Goal: Task Accomplishment & Management: Complete application form

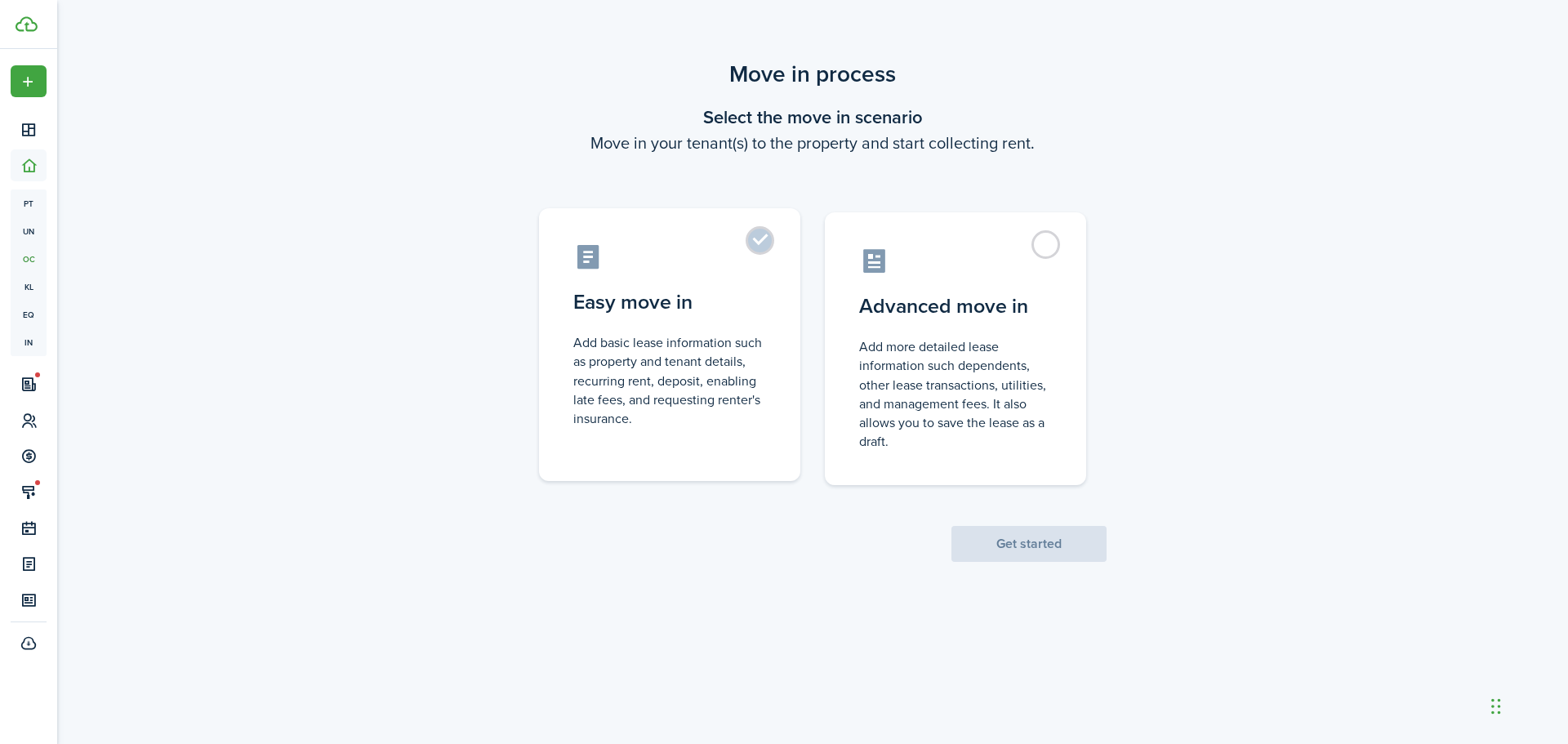
click at [724, 290] on control-radio-card-title "Easy move in" at bounding box center [670, 302] width 193 height 30
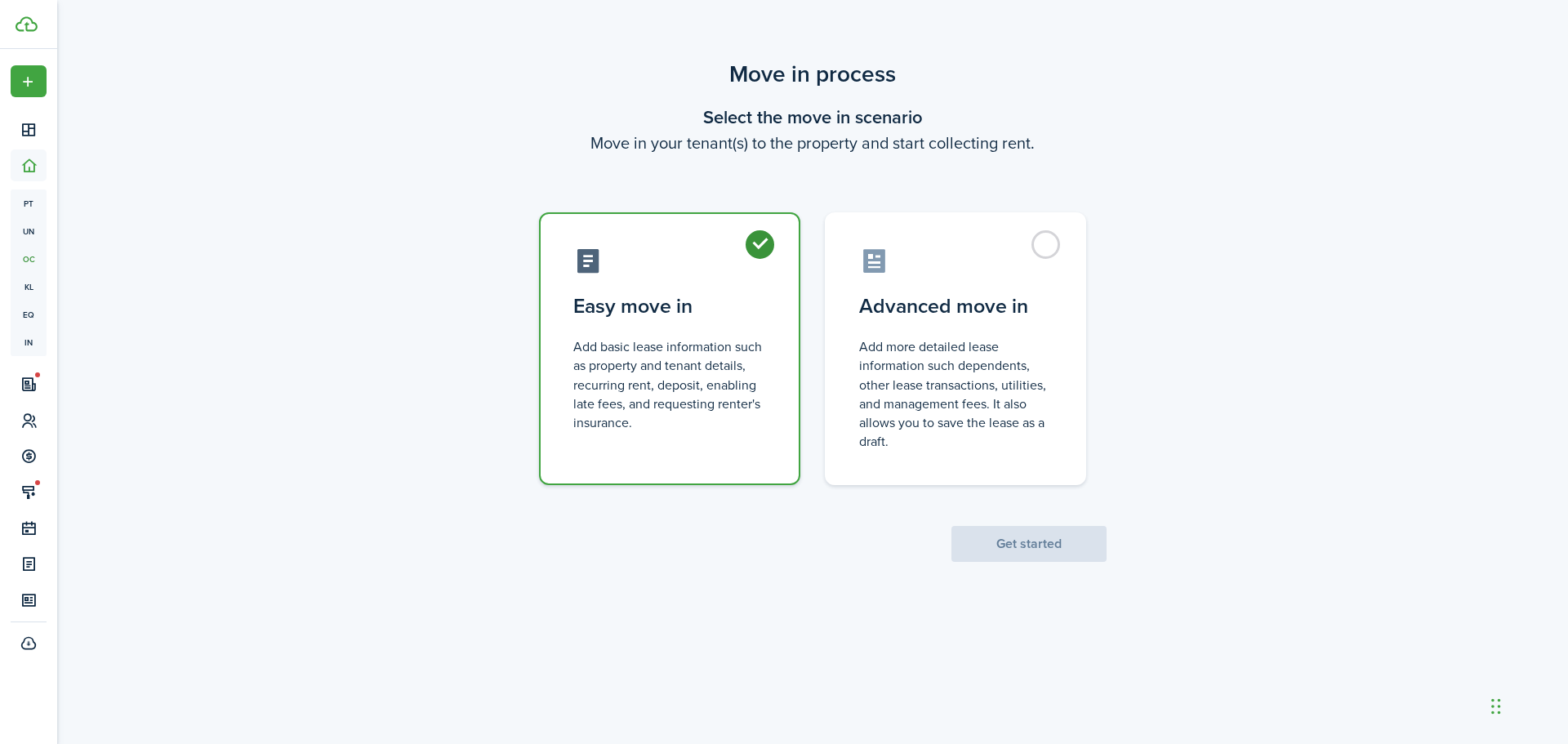
radio input "true"
click at [1040, 537] on button "Get started" at bounding box center [1029, 543] width 155 height 36
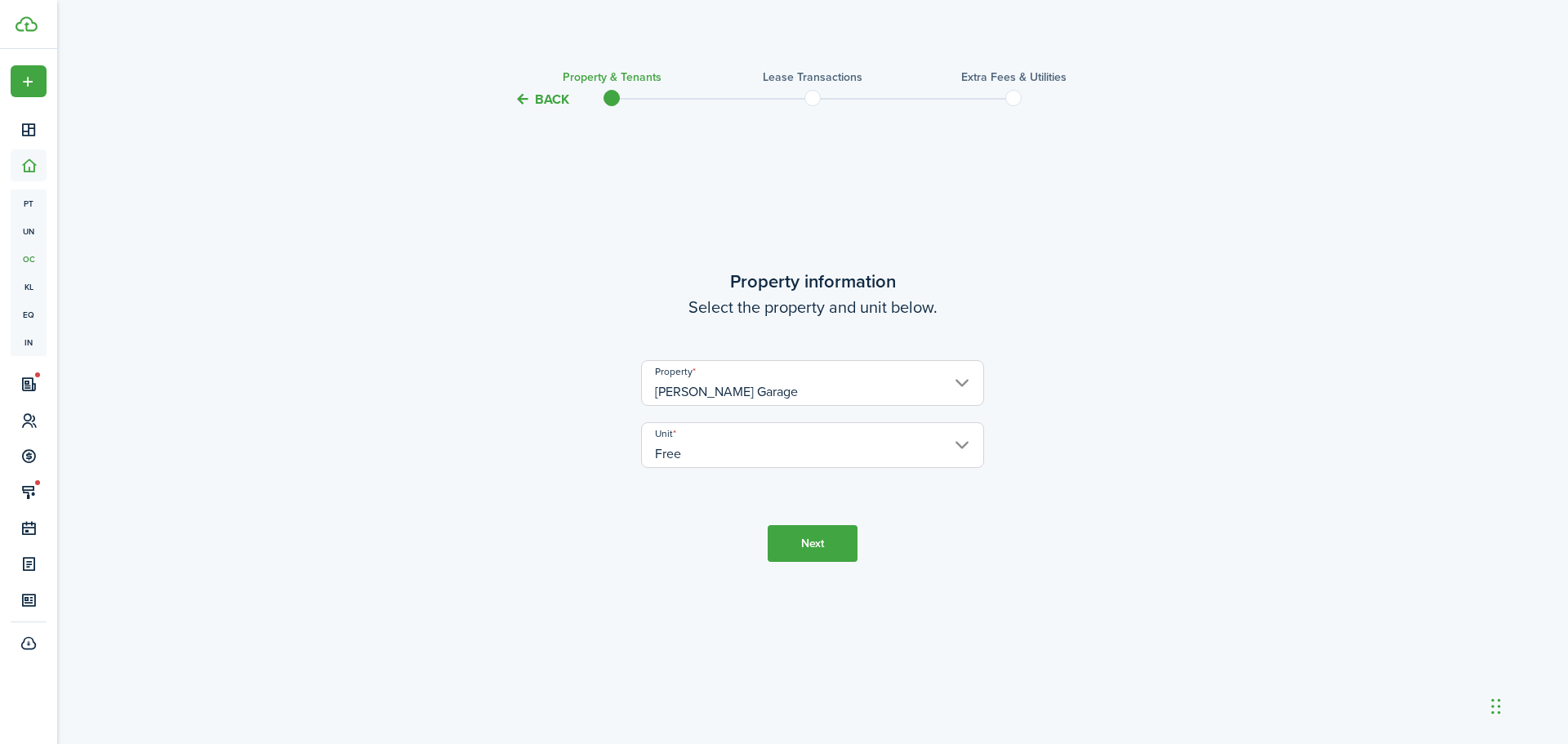
click at [924, 442] on input "Free" at bounding box center [812, 445] width 343 height 45
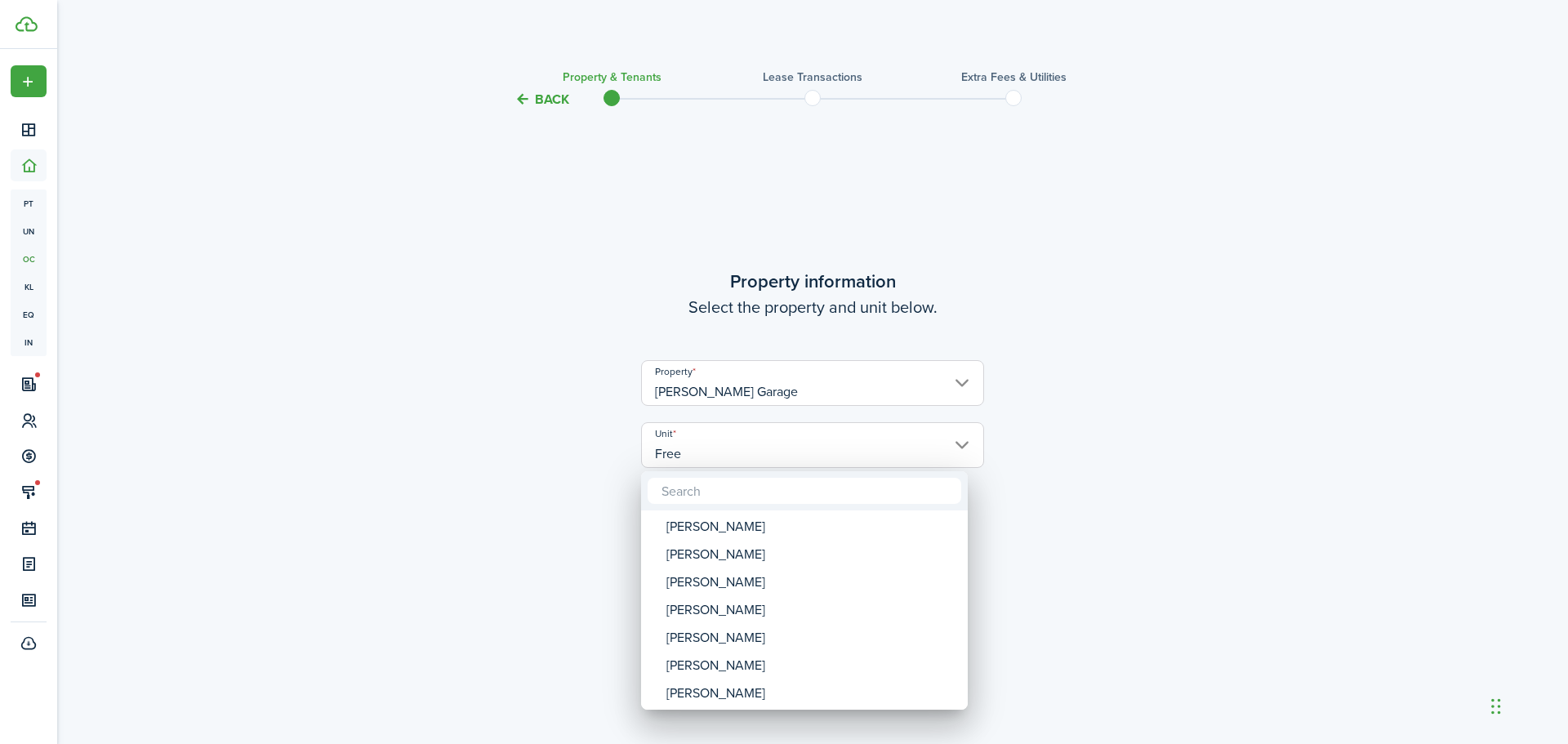
click at [924, 442] on div at bounding box center [783, 371] width 1829 height 1005
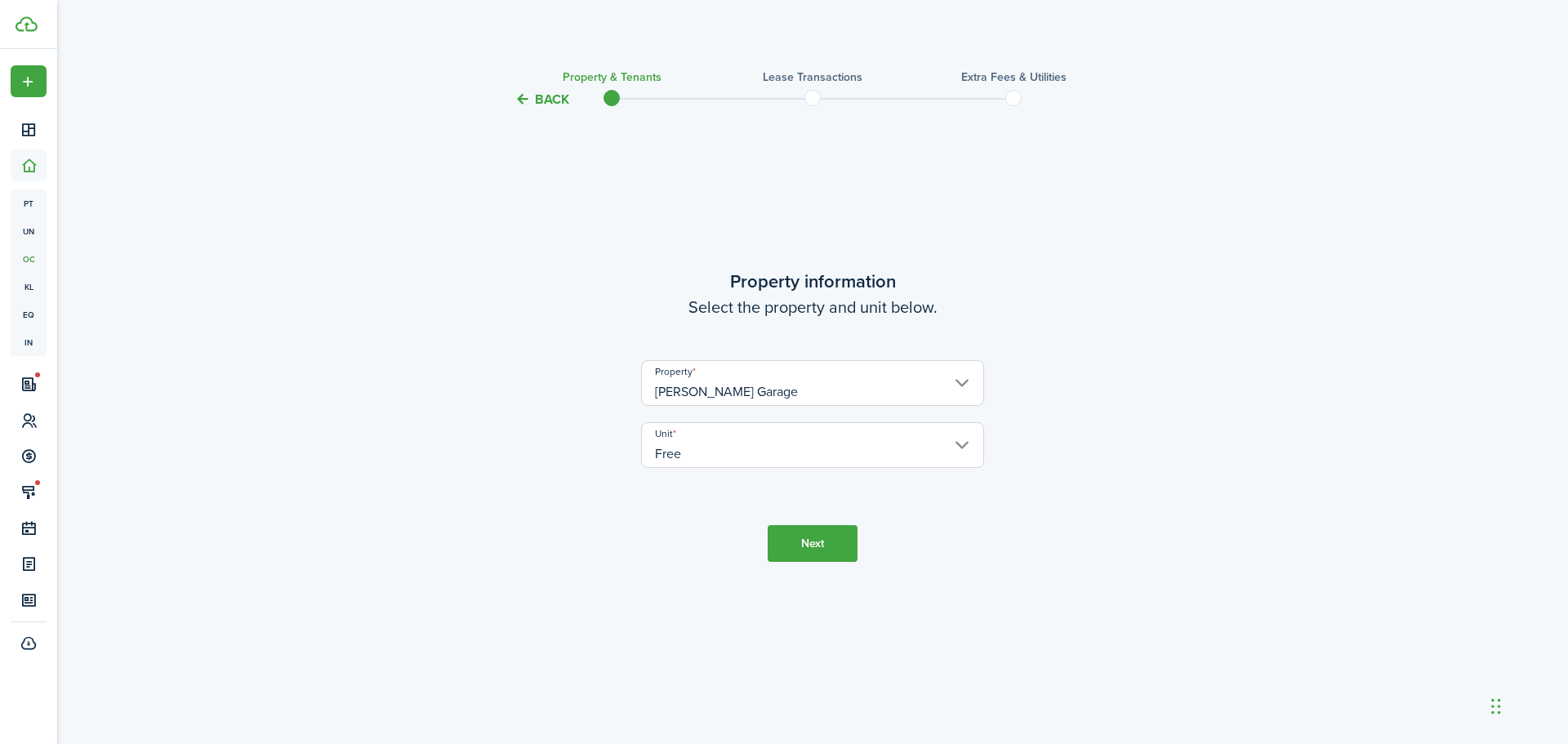
click at [824, 542] on button "Next" at bounding box center [812, 543] width 90 height 37
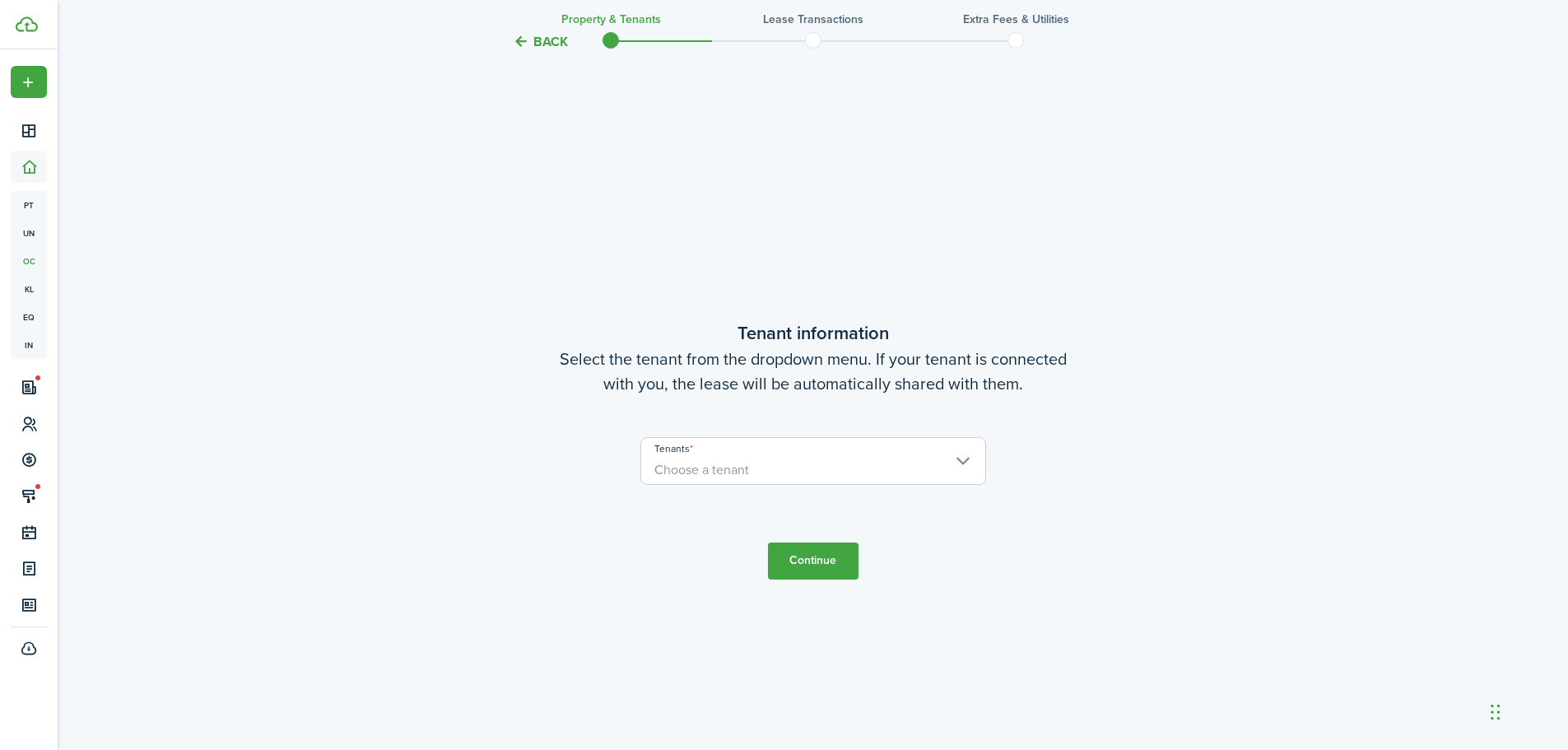
scroll to position [640, 0]
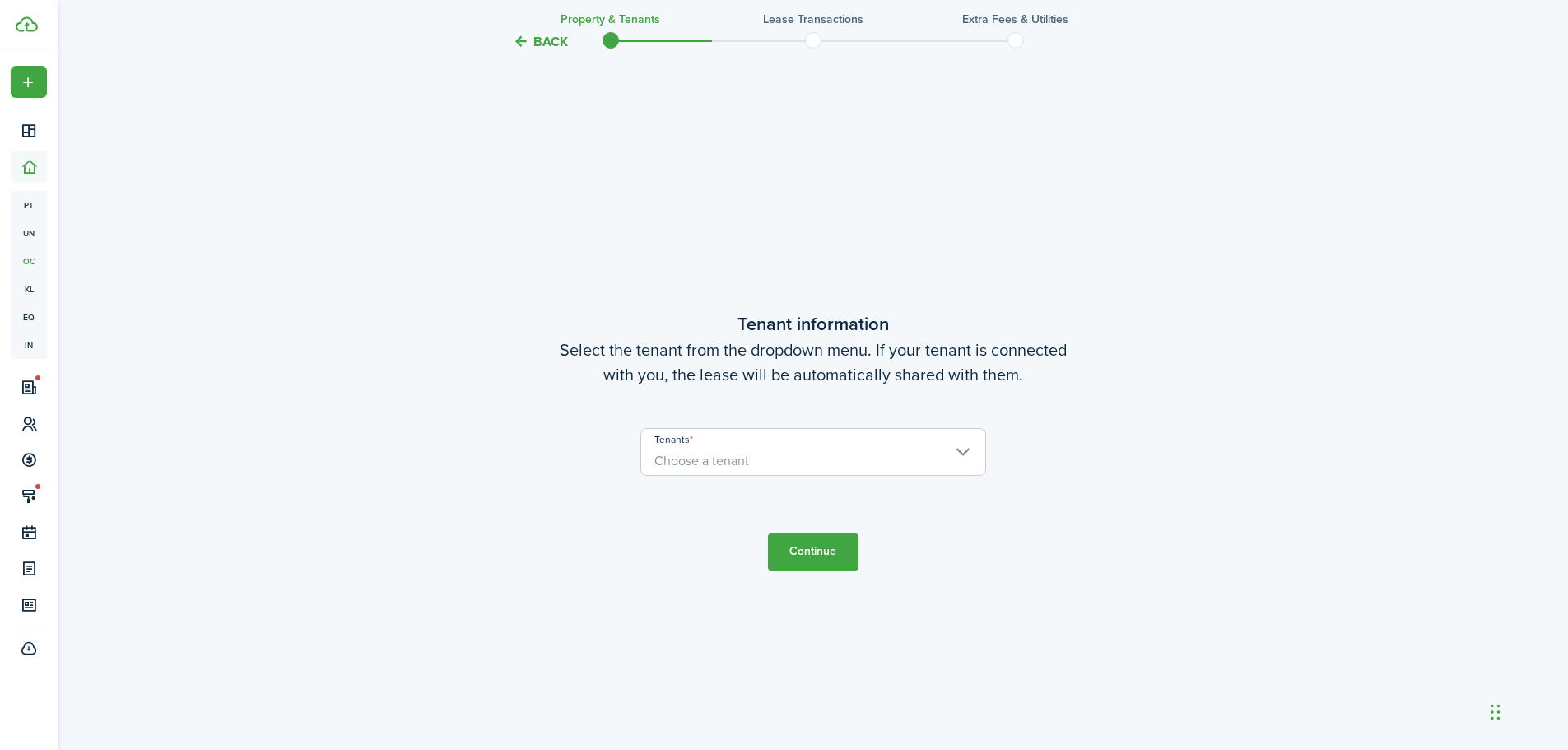
click at [837, 460] on span "Choose a tenant" at bounding box center [813, 461] width 344 height 28
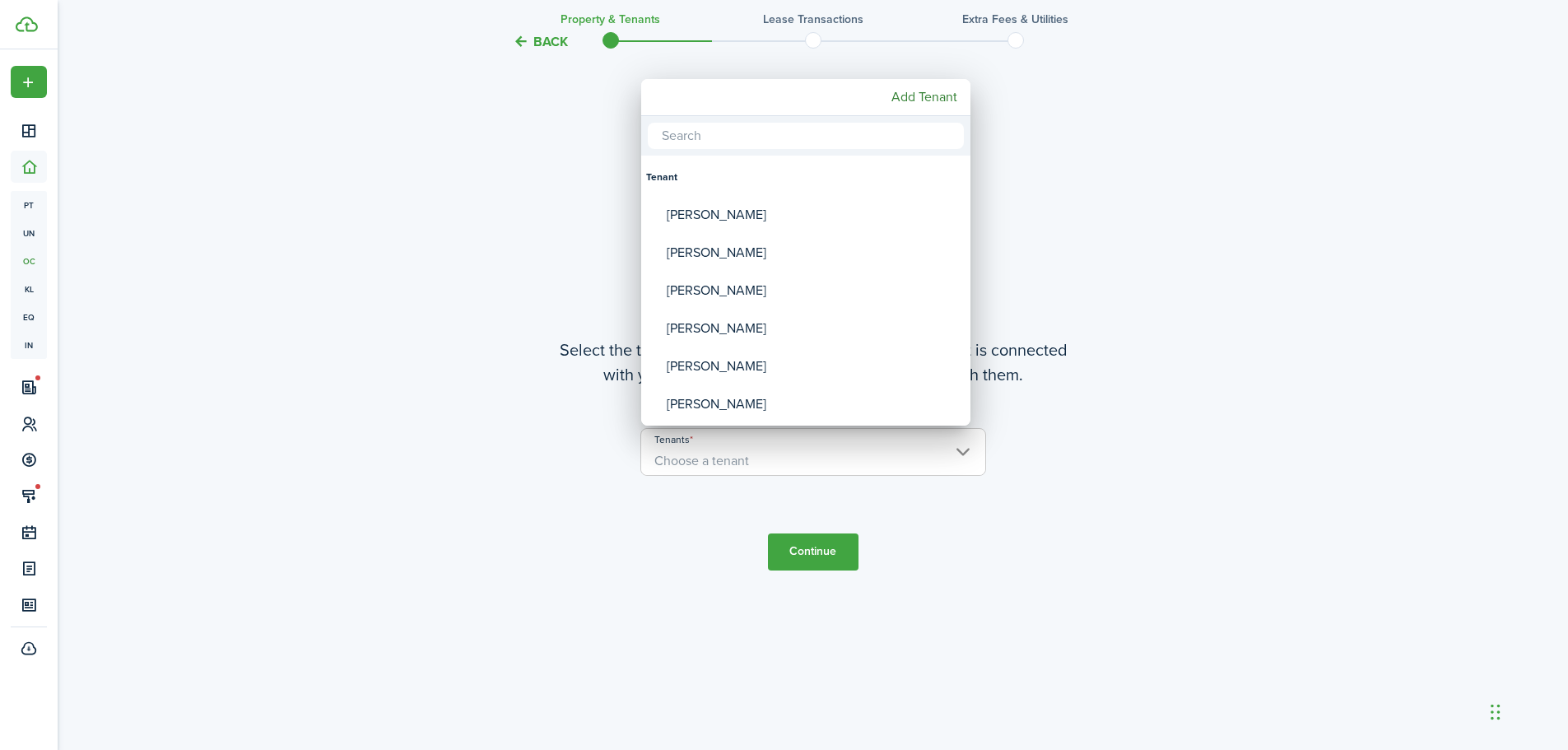
click at [837, 460] on div at bounding box center [783, 374] width 1831 height 1013
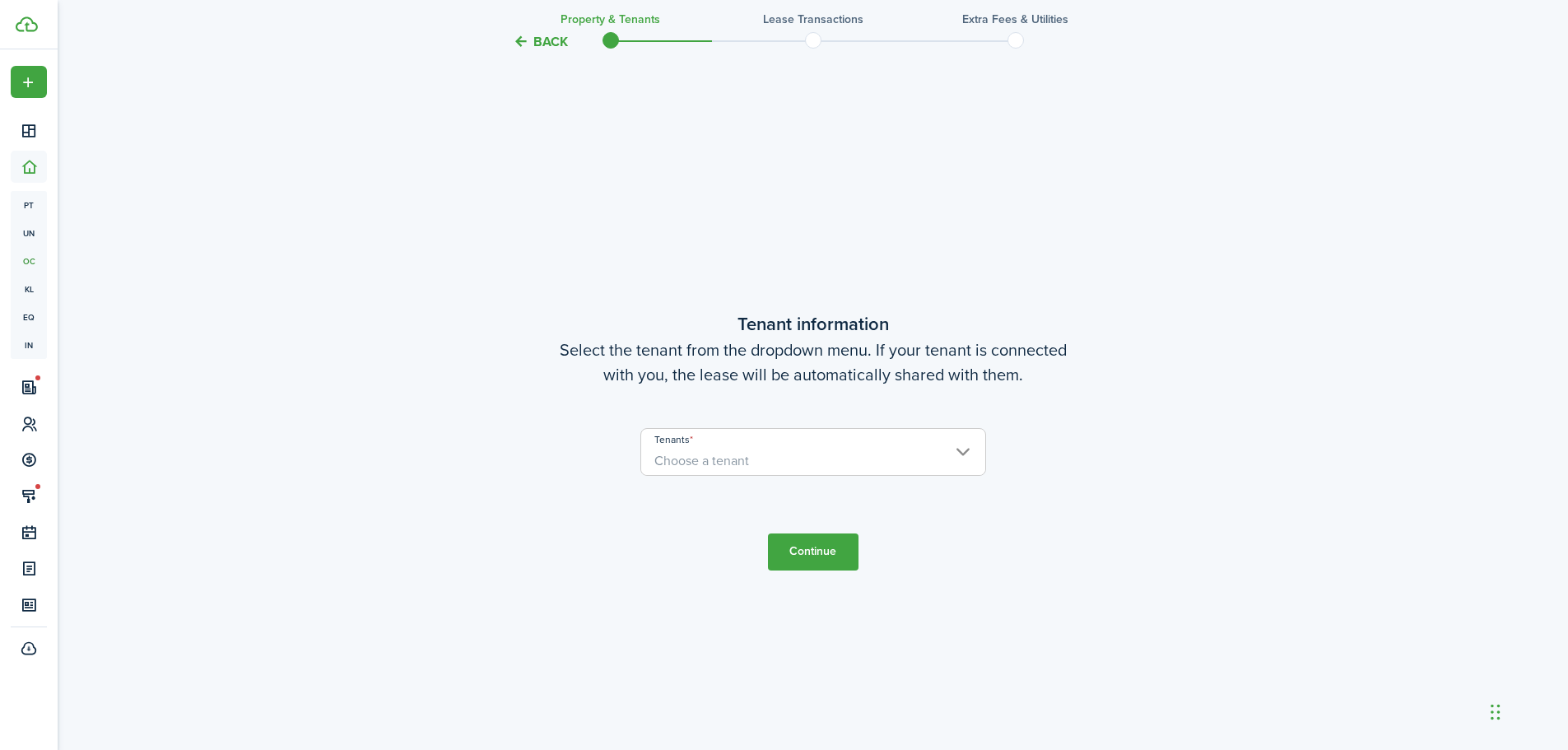
click at [698, 462] on span "Choose a tenant" at bounding box center [702, 461] width 95 height 19
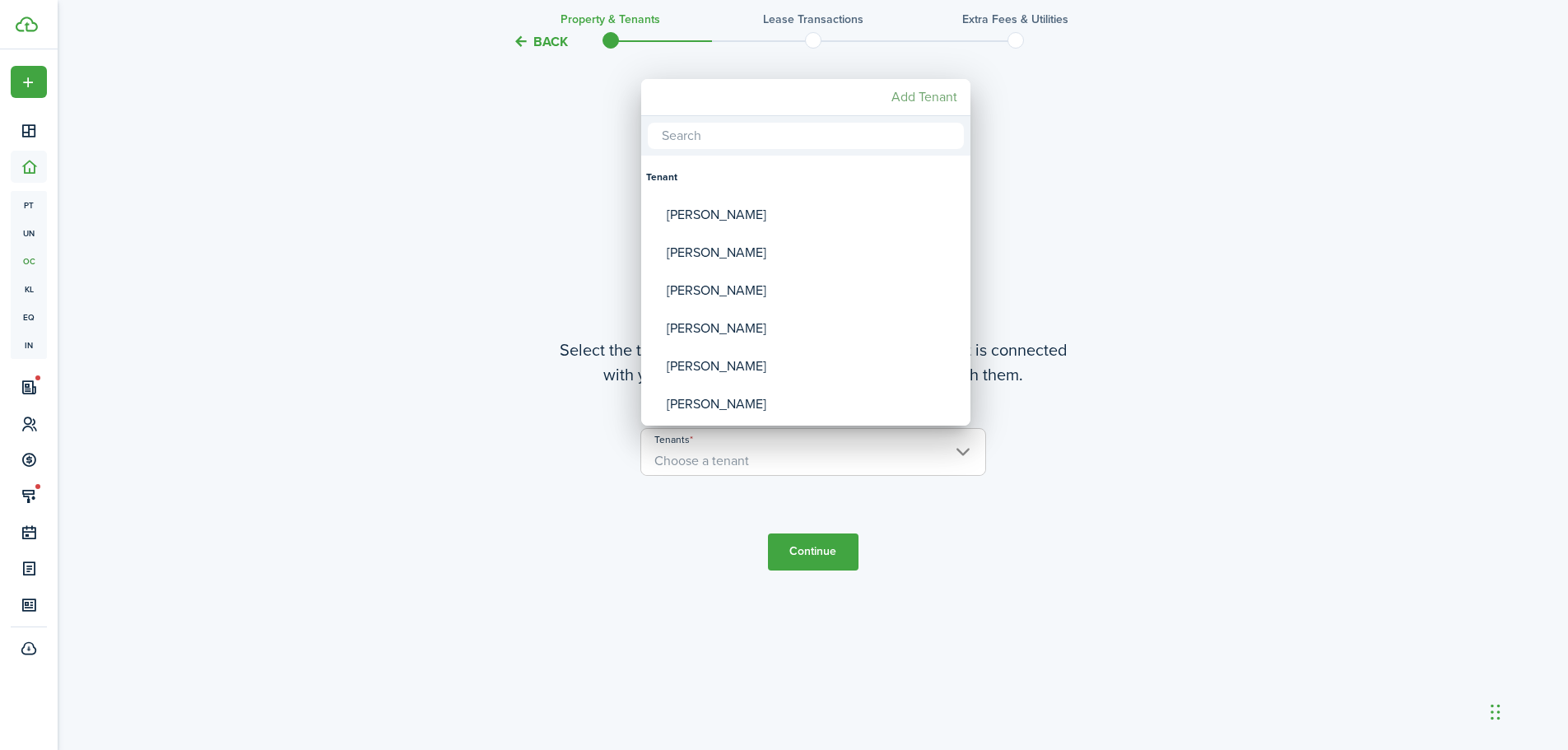
click at [900, 99] on mbsc-button "Add Tenant" at bounding box center [925, 98] width 79 height 30
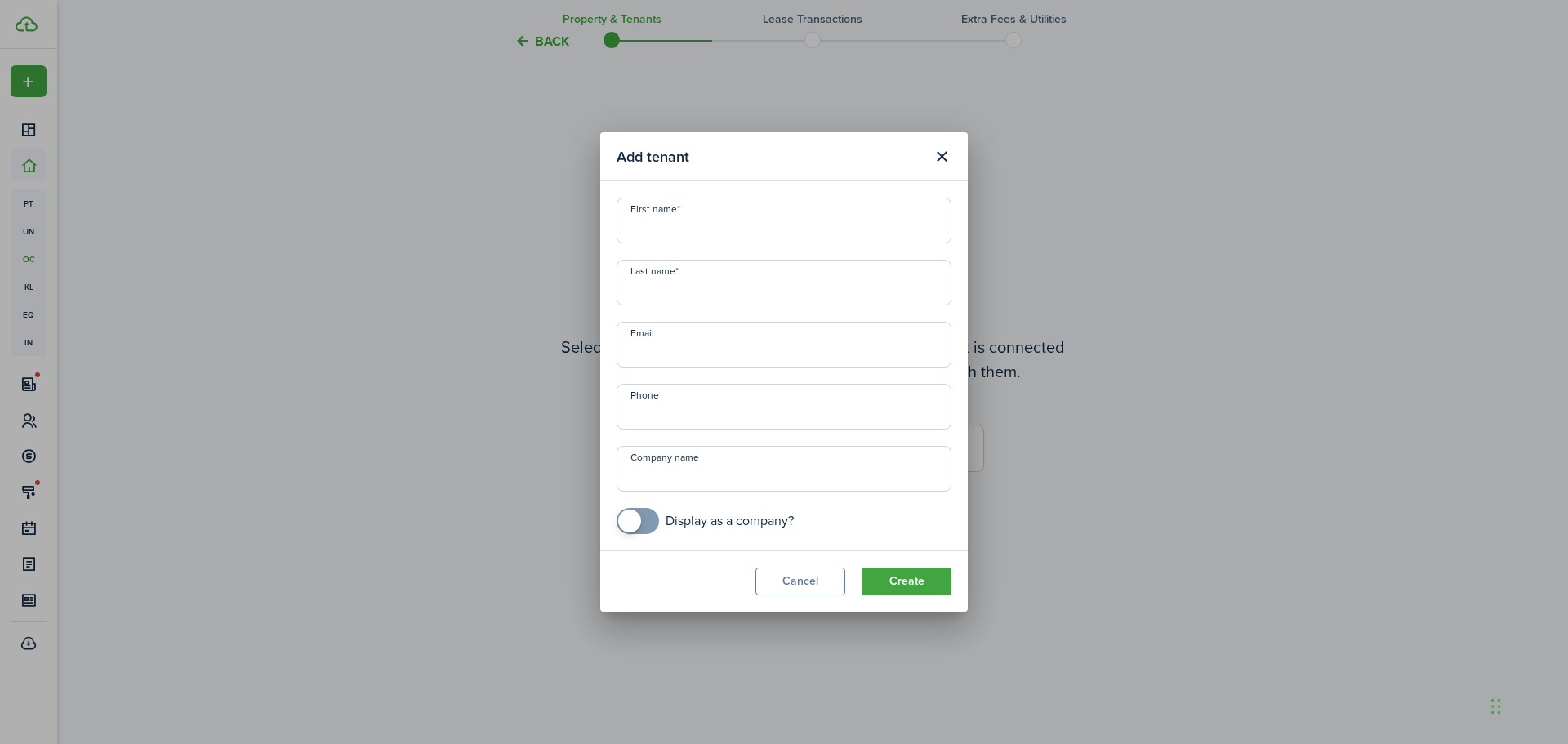
click at [643, 228] on input "First name" at bounding box center [784, 220] width 335 height 45
type input "[PERSON_NAME]"
click at [638, 294] on input "Last name" at bounding box center [784, 282] width 335 height 45
type input "Free"
click at [649, 348] on input "Email" at bounding box center [784, 345] width 335 height 45
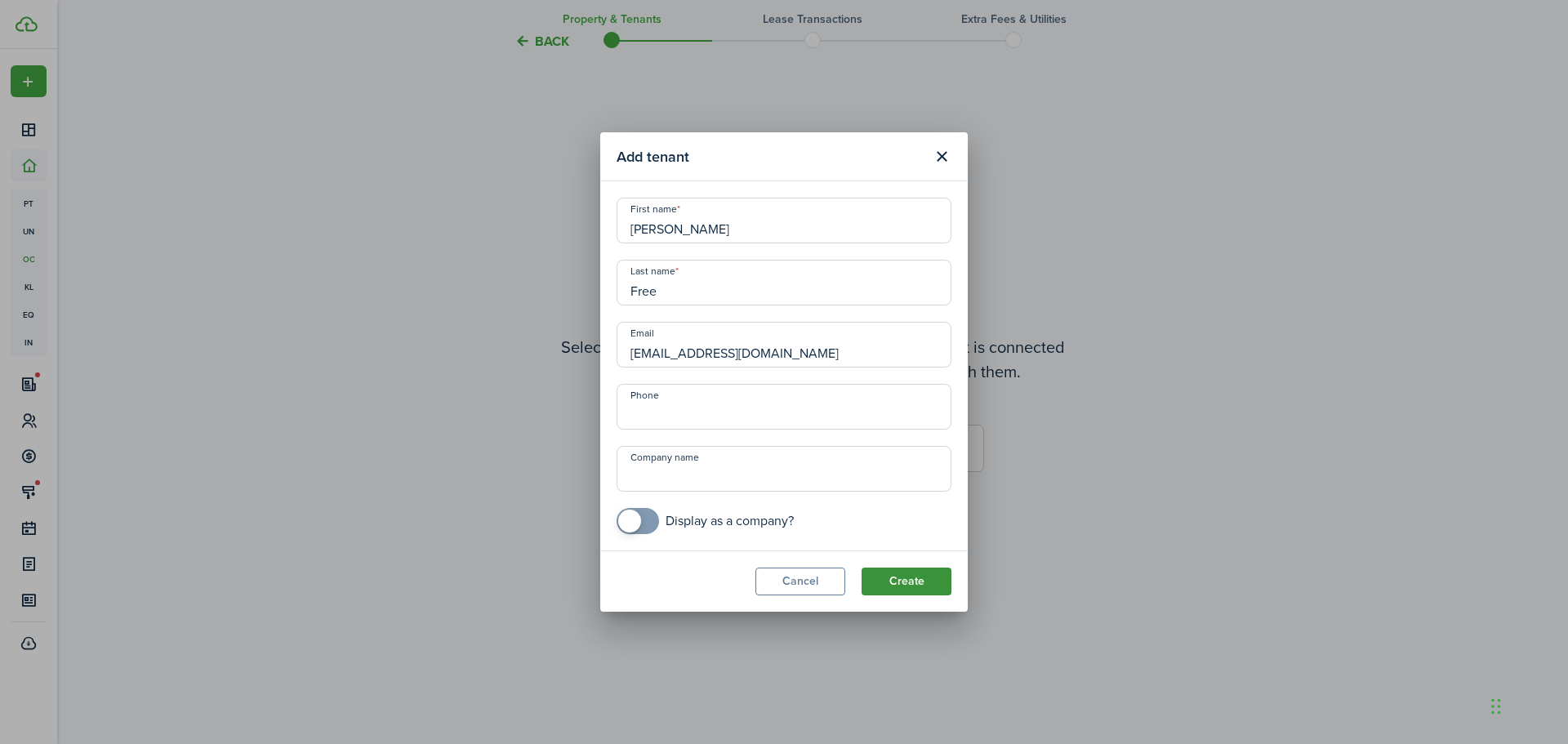
type input "[EMAIL_ADDRESS][DOMAIN_NAME]"
click at [884, 575] on button "Create" at bounding box center [906, 582] width 90 height 28
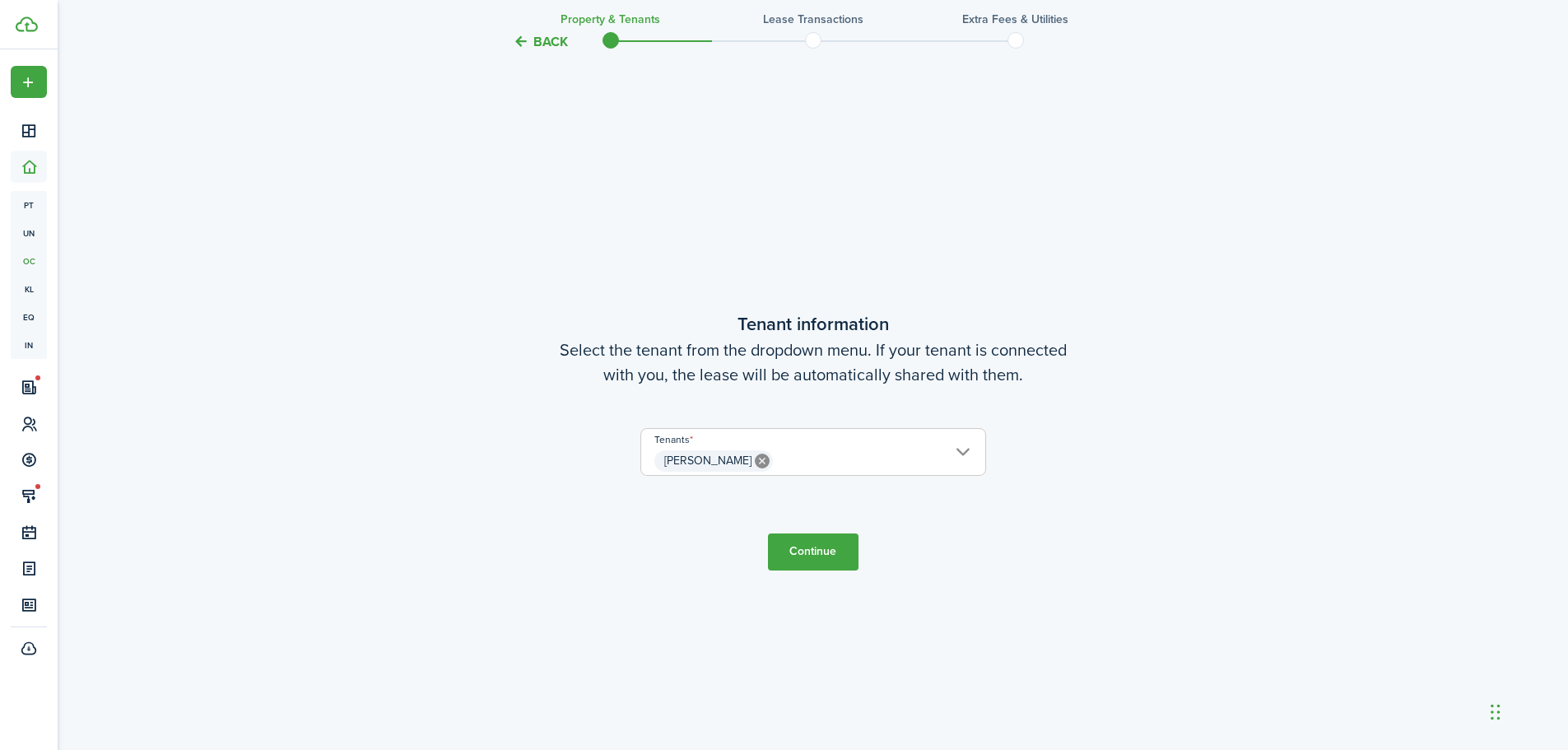
click at [829, 558] on button "Continue" at bounding box center [813, 552] width 91 height 37
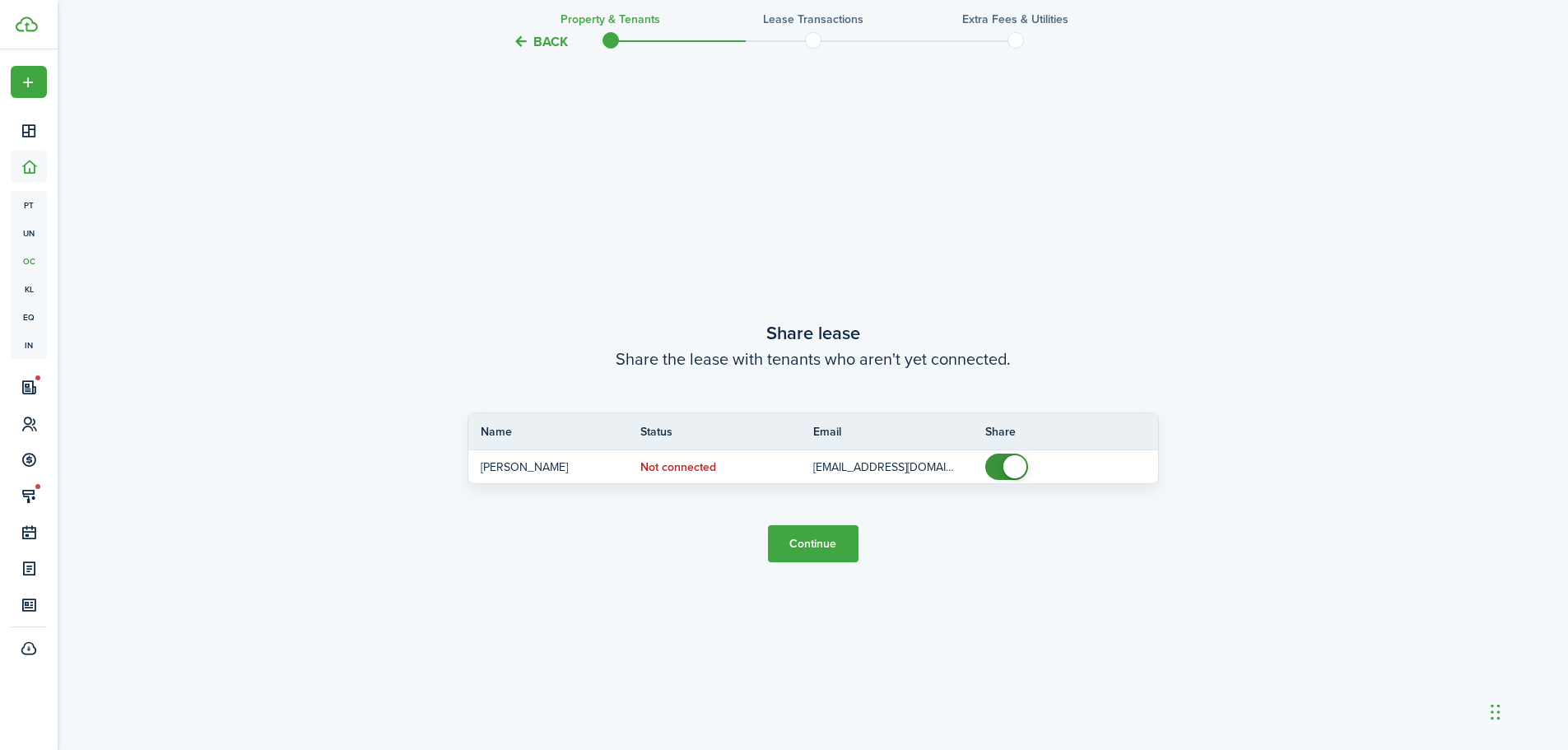
scroll to position [1390, 0]
click at [809, 541] on button "Continue" at bounding box center [813, 543] width 91 height 37
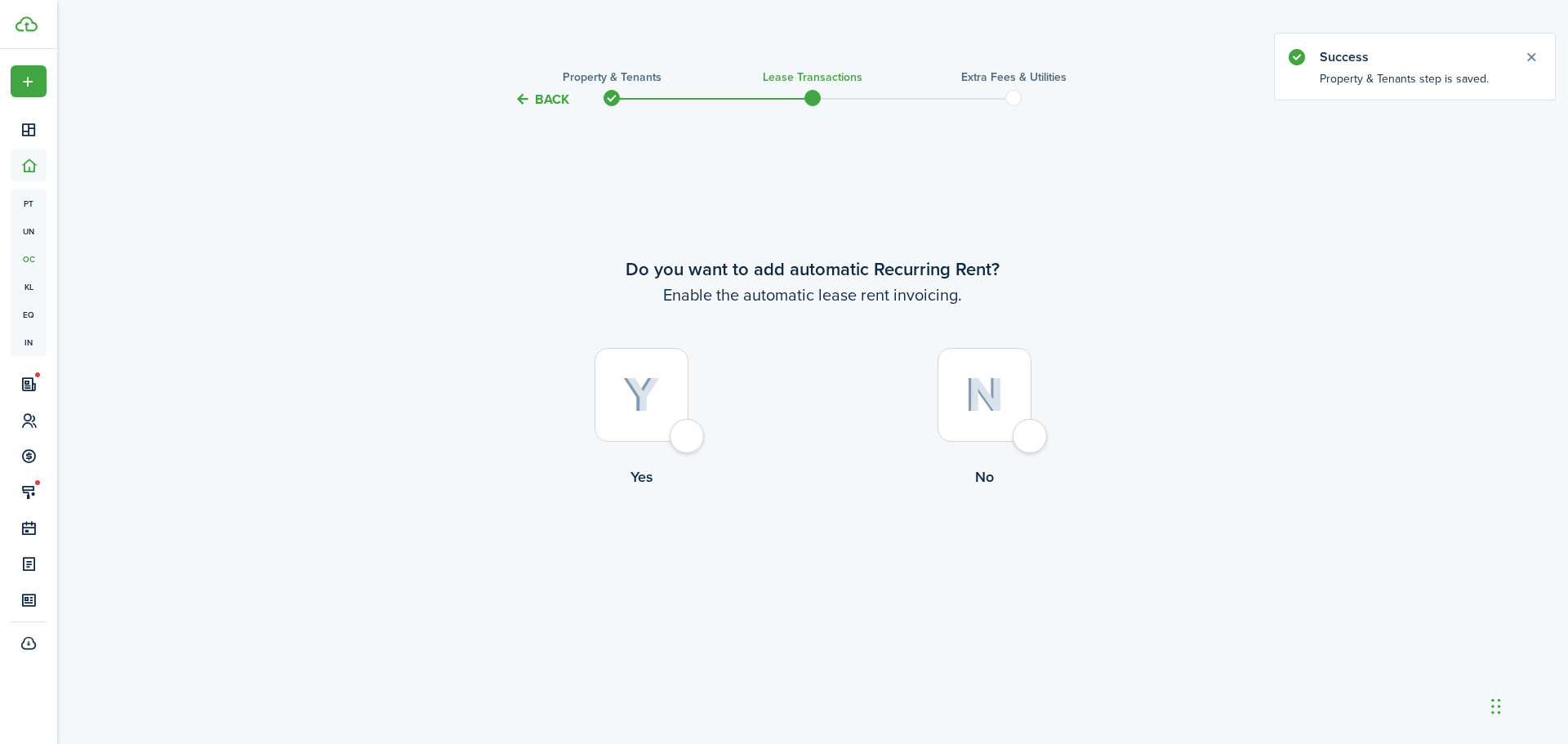
click at [689, 441] on div at bounding box center [642, 395] width 94 height 94
radio input "true"
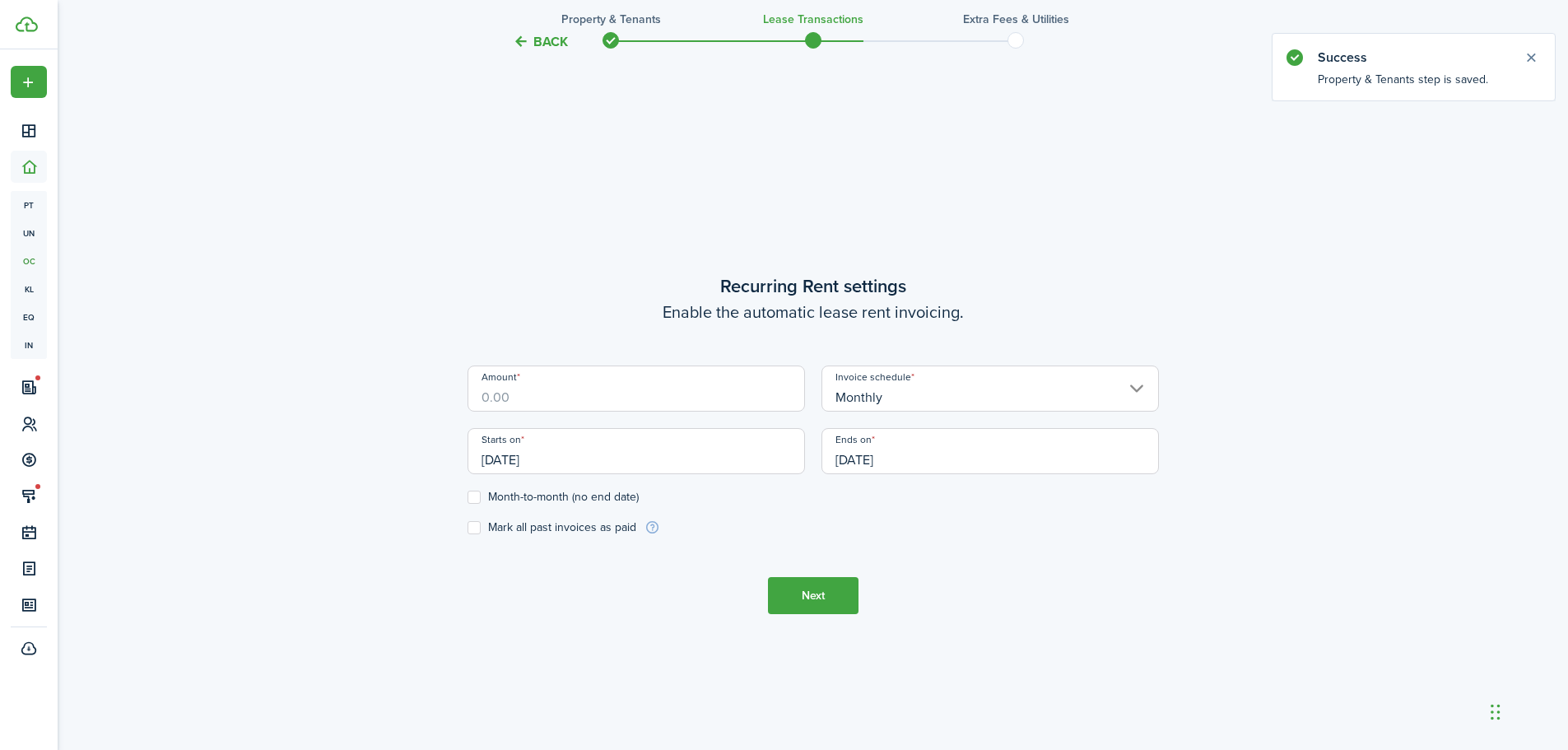
scroll to position [640, 0]
click at [502, 399] on input "Amount" at bounding box center [636, 386] width 338 height 46
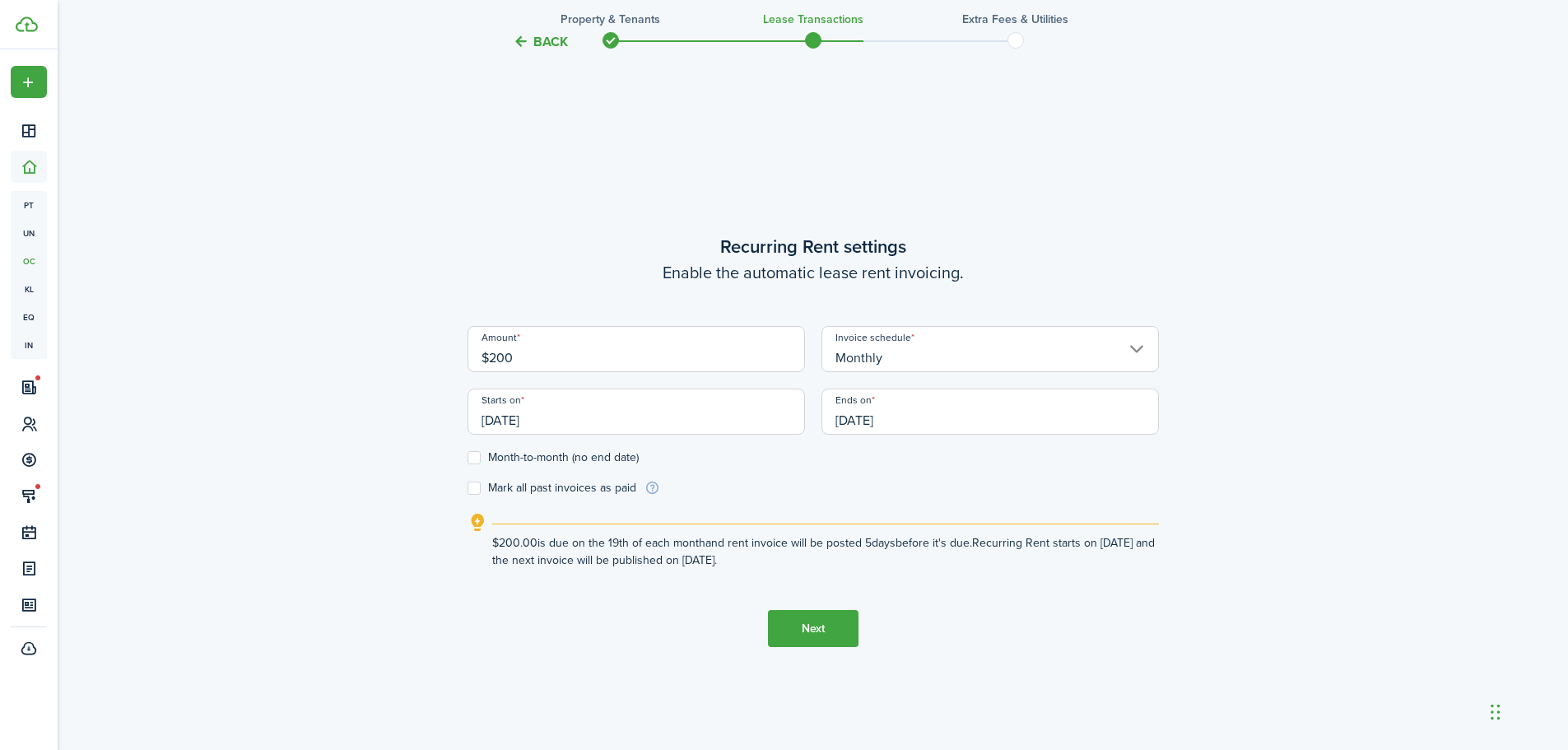
type input "$200.00"
click at [478, 455] on label "Month-to-month (no end date)" at bounding box center [553, 458] width 172 height 13
click at [467, 458] on input "Month-to-month (no end date)" at bounding box center [466, 458] width 1 height 1
checkbox input "true"
click at [514, 421] on input "[DATE]" at bounding box center [636, 412] width 338 height 46
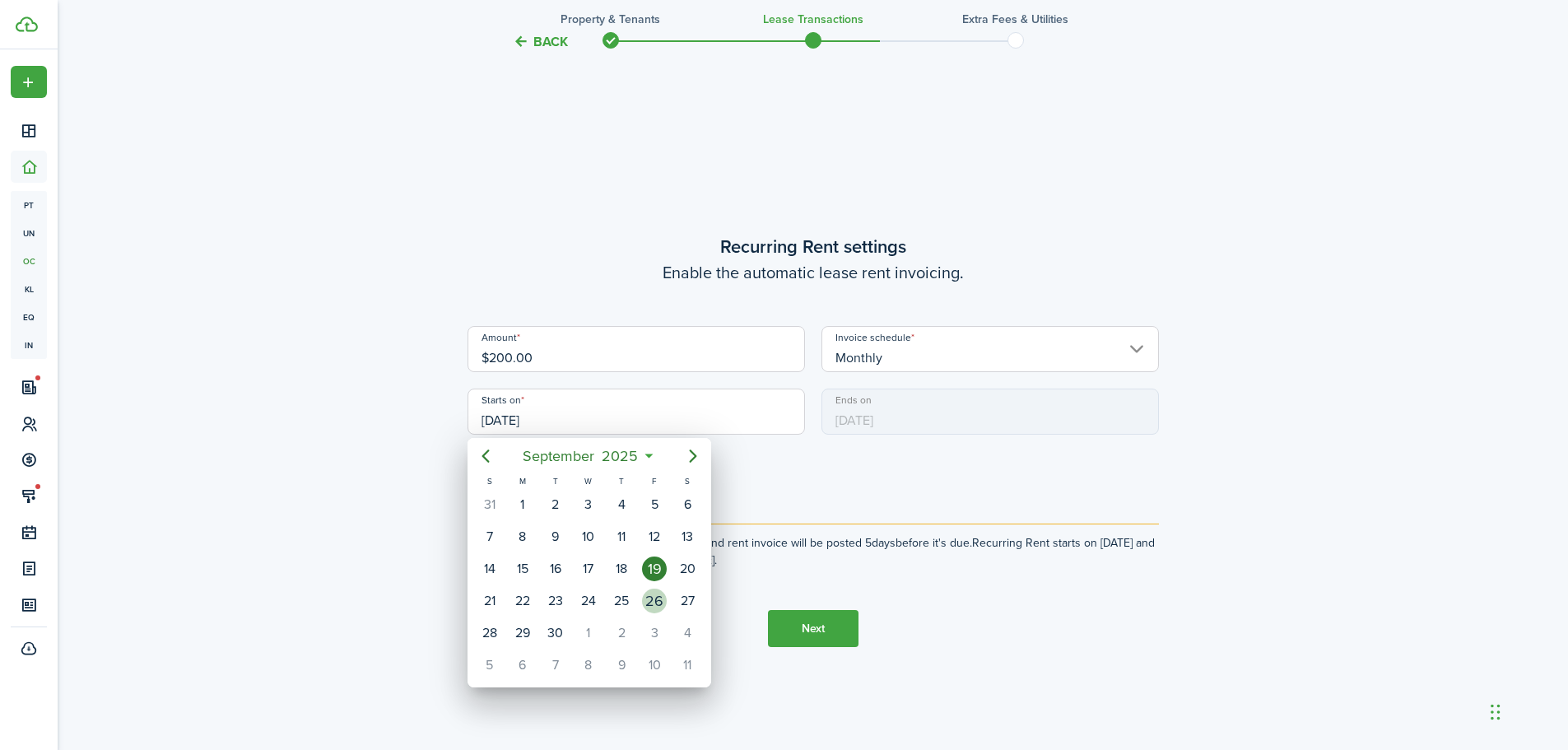
click at [658, 606] on div "26" at bounding box center [655, 601] width 25 height 25
type input "[DATE]"
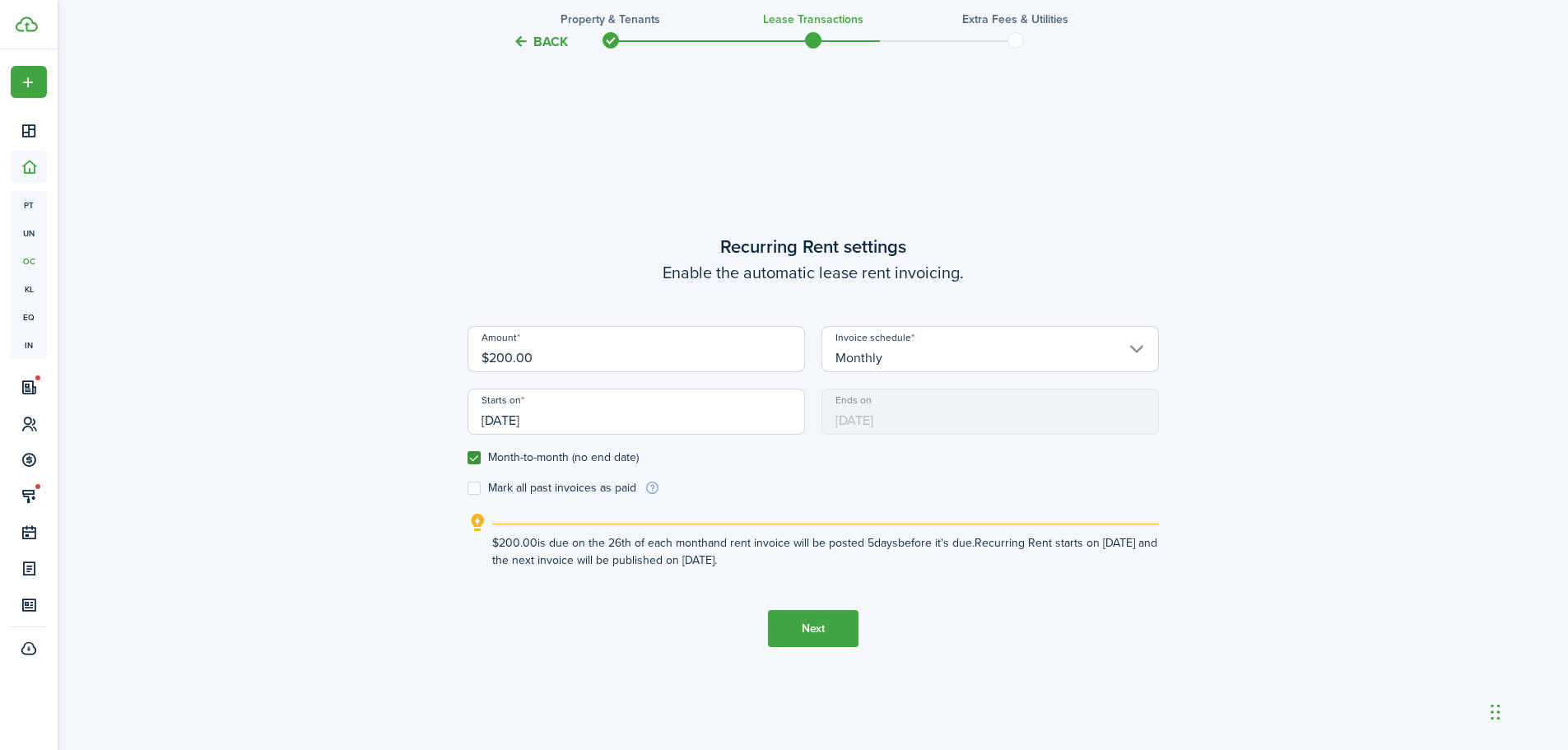
click at [812, 627] on button "Next" at bounding box center [813, 629] width 91 height 37
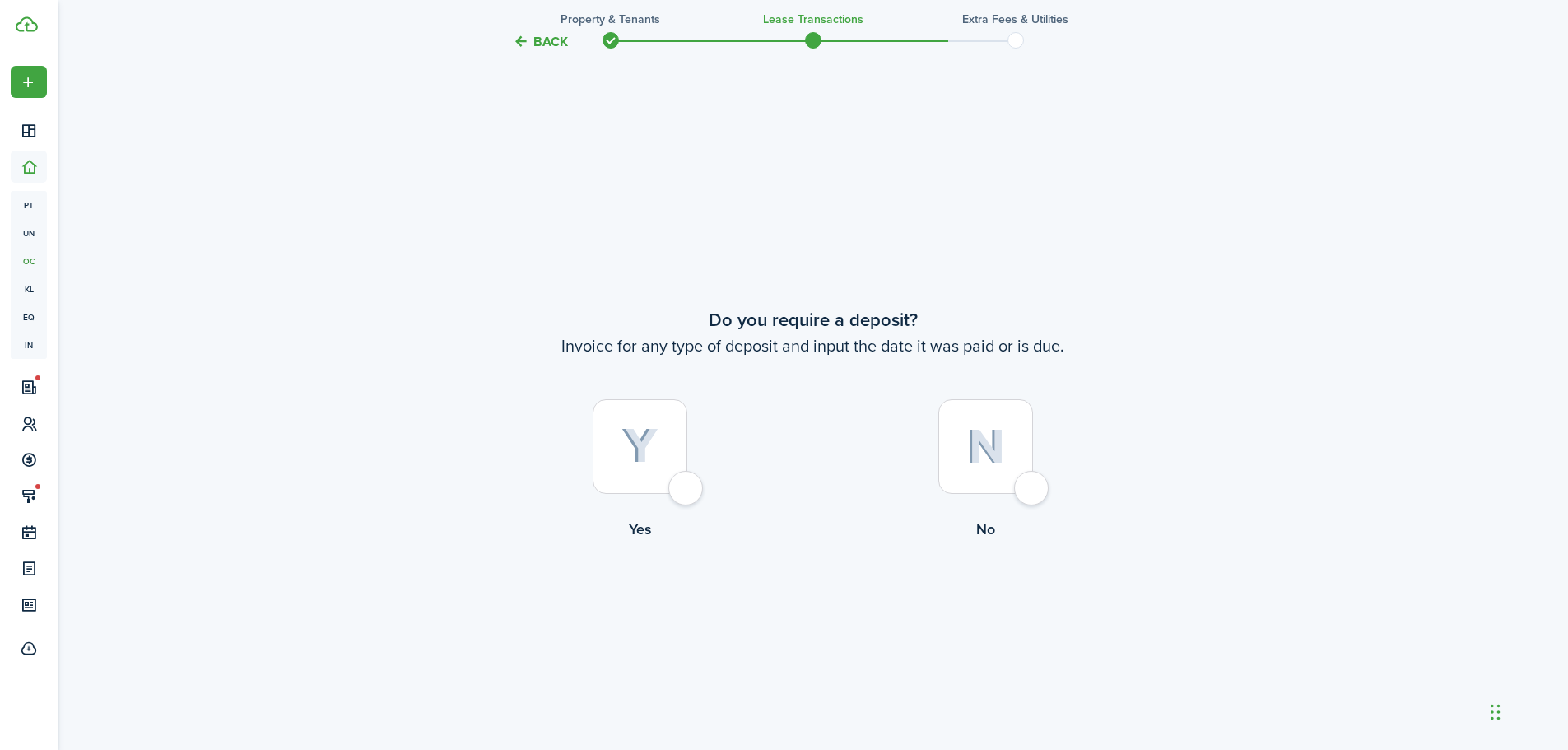
scroll to position [1390, 0]
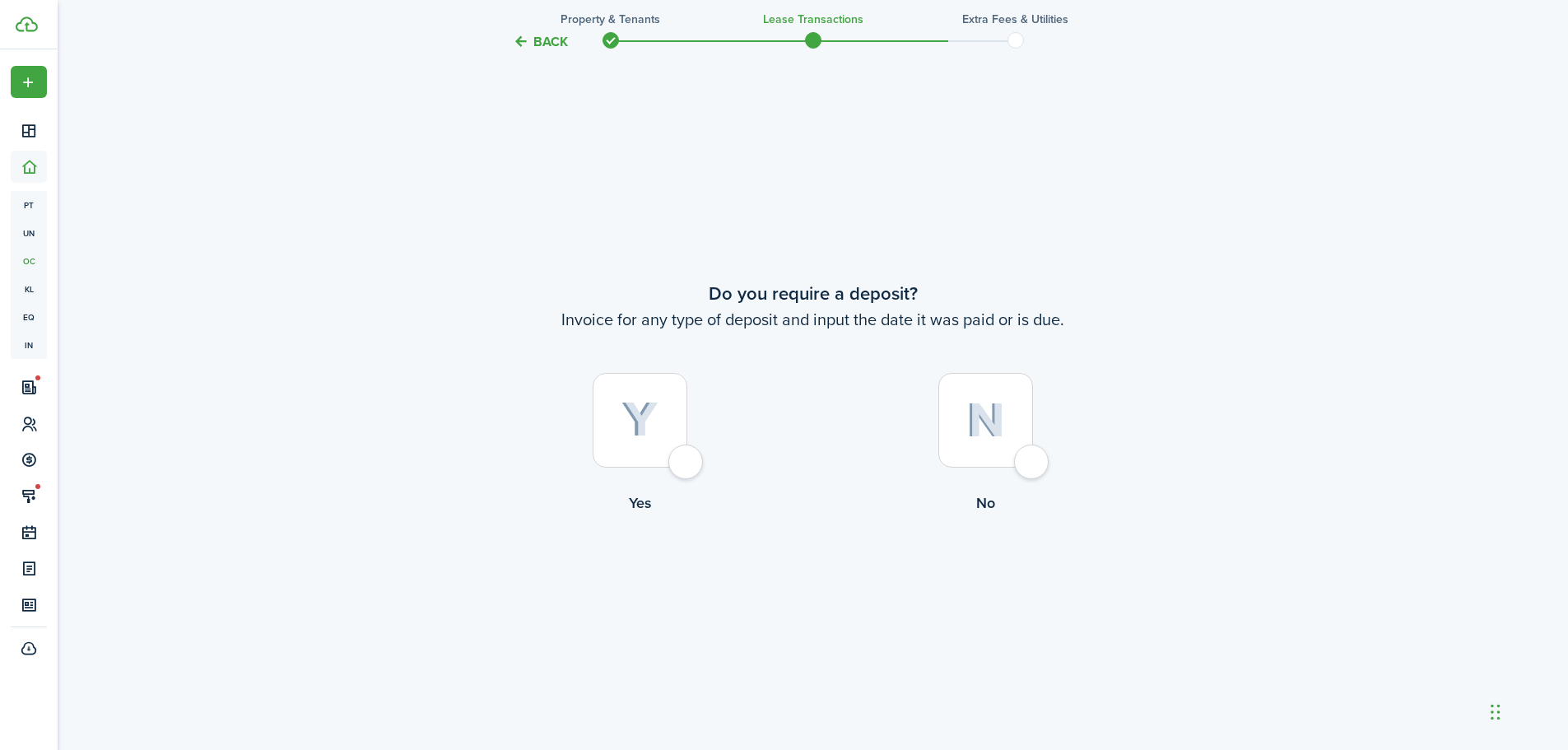
click at [1021, 456] on div at bounding box center [985, 421] width 95 height 95
radio input "true"
click at [799, 579] on button "Continue" at bounding box center [813, 582] width 91 height 37
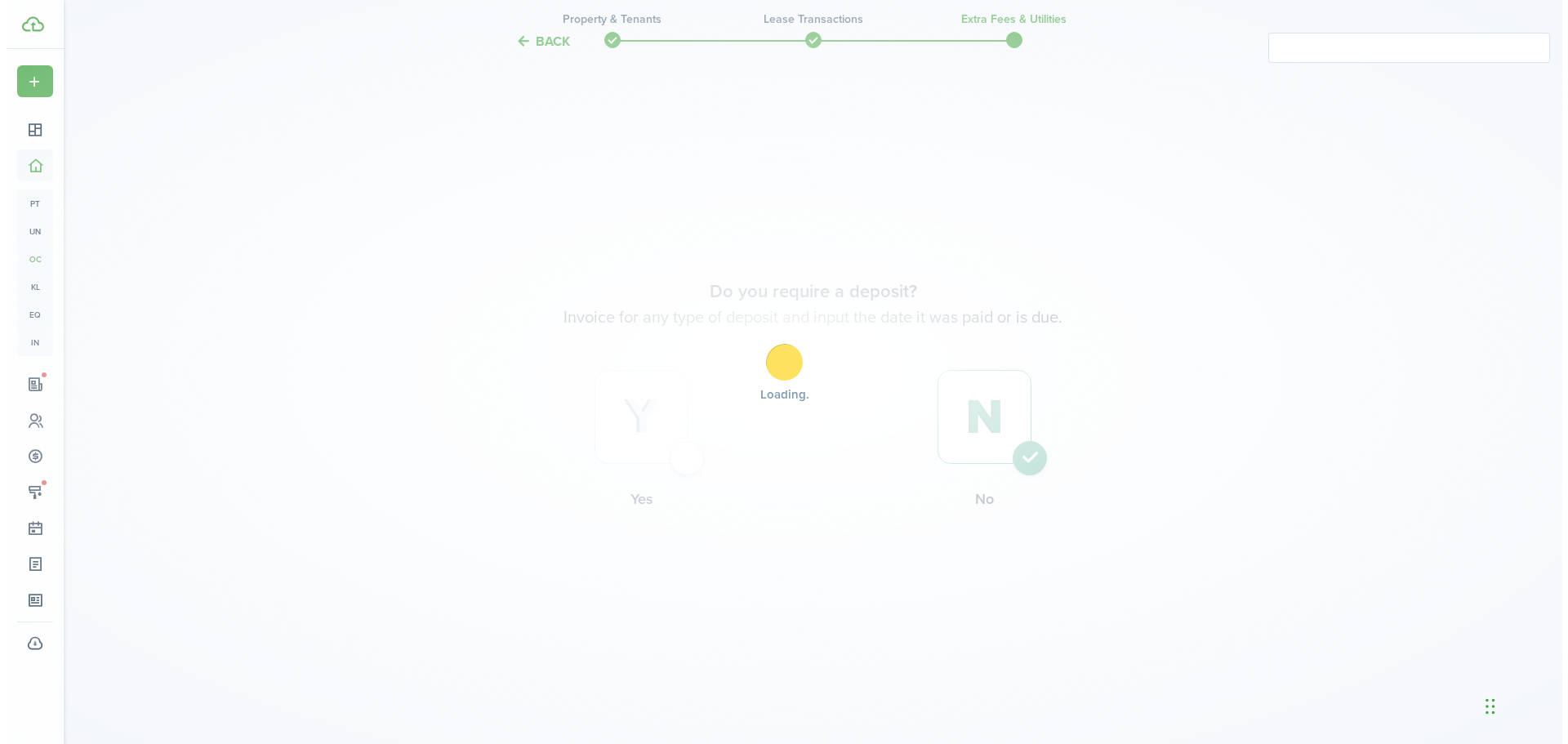
scroll to position [0, 0]
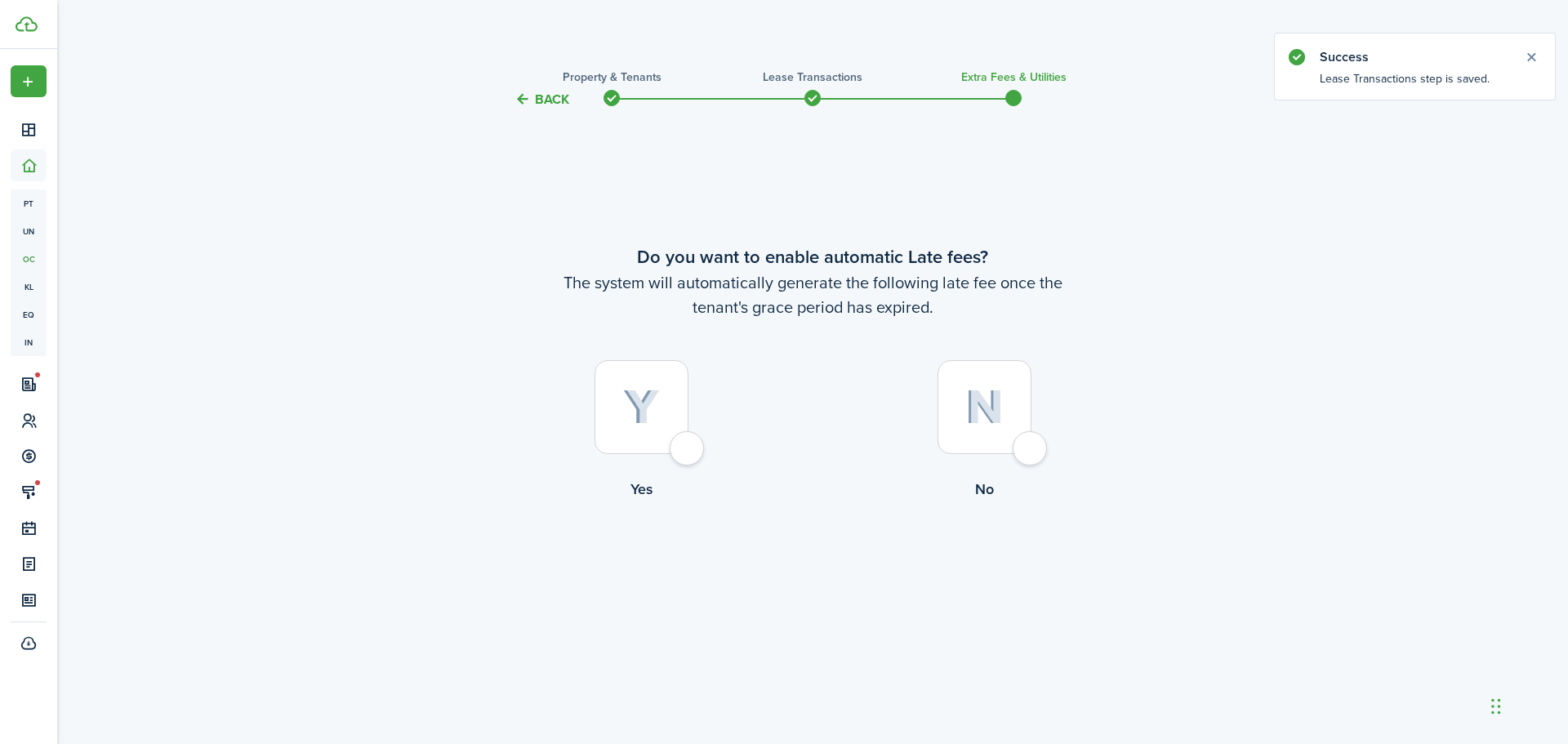
click at [671, 454] on div at bounding box center [642, 408] width 94 height 94
radio input "true"
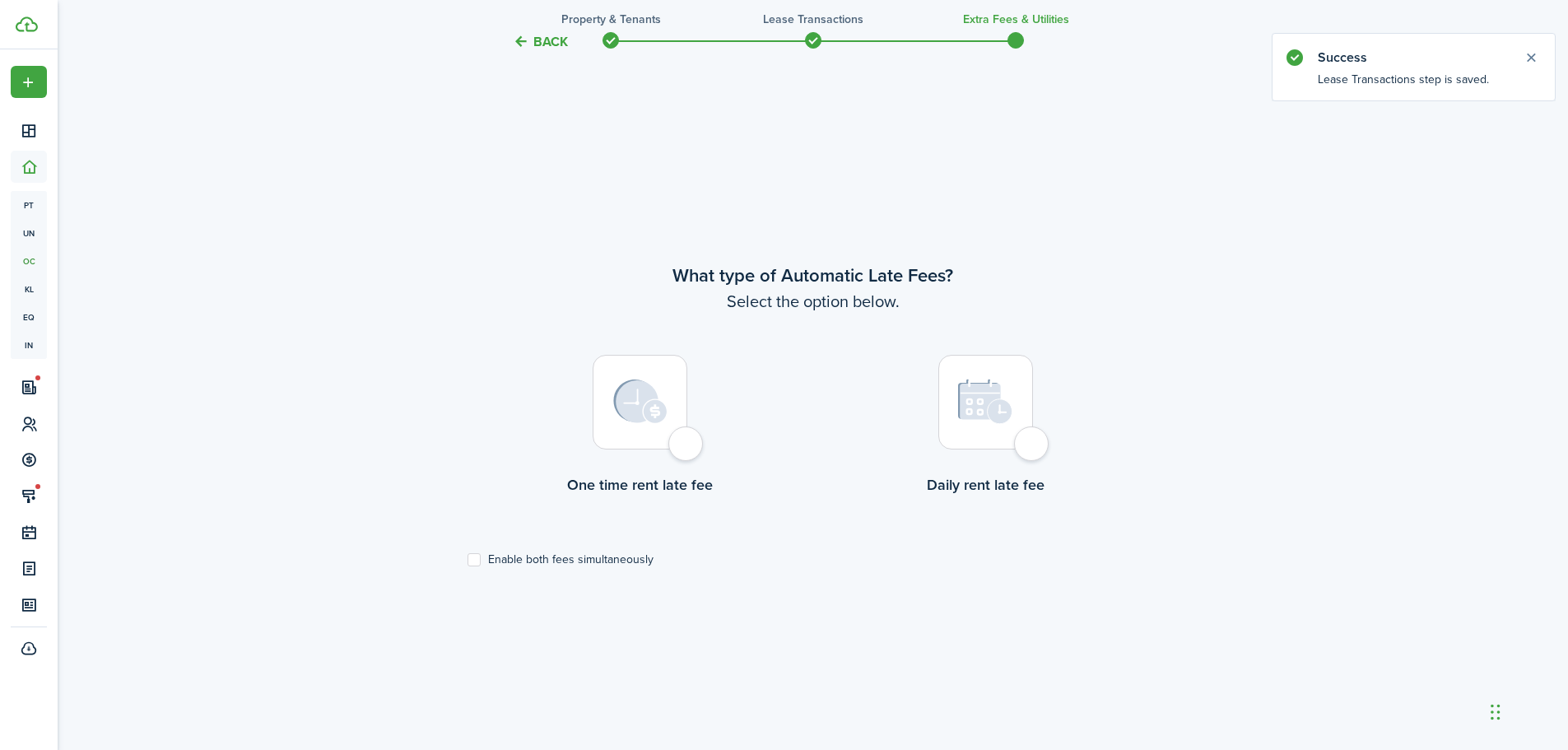
scroll to position [640, 0]
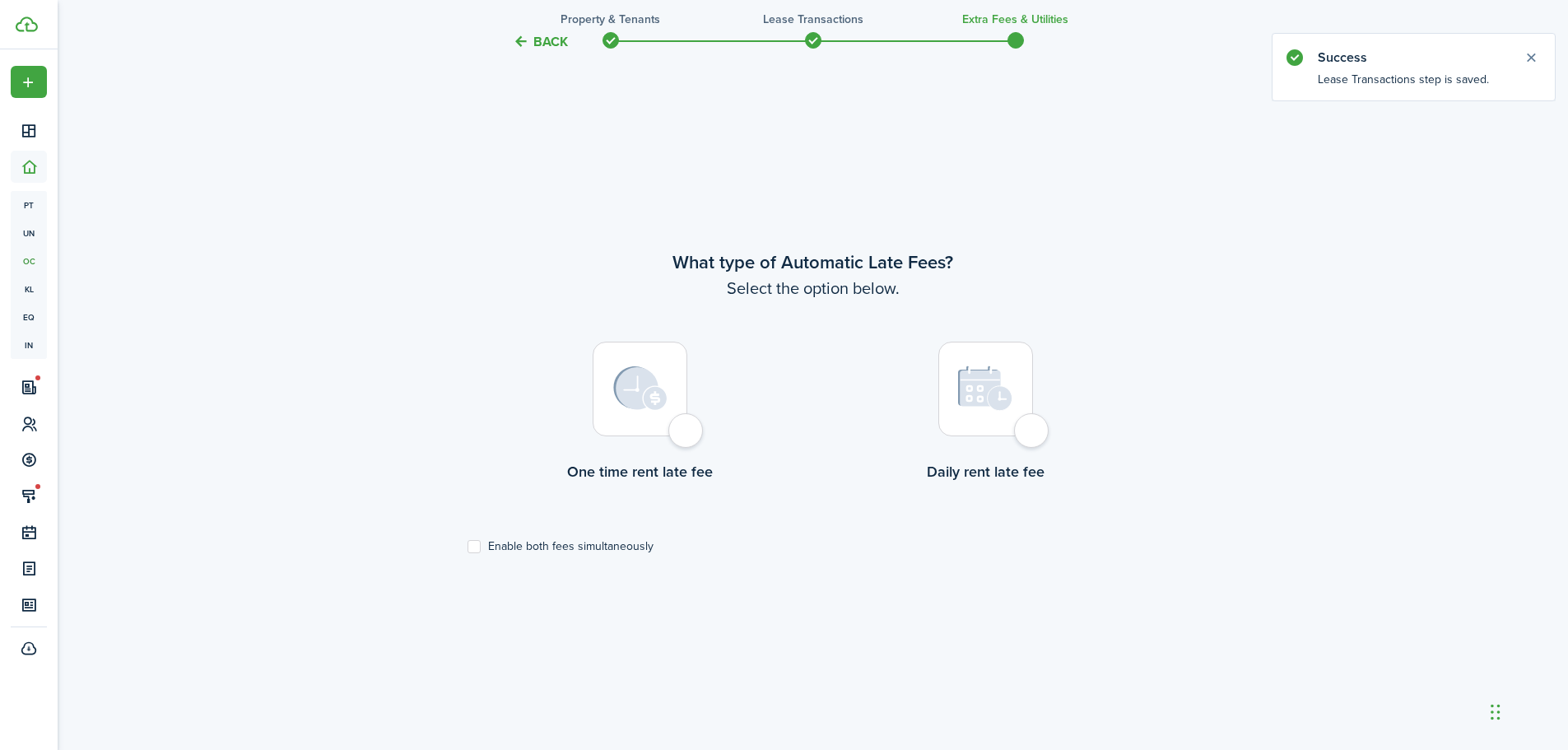
click at [687, 435] on div at bounding box center [640, 389] width 95 height 95
radio input "true"
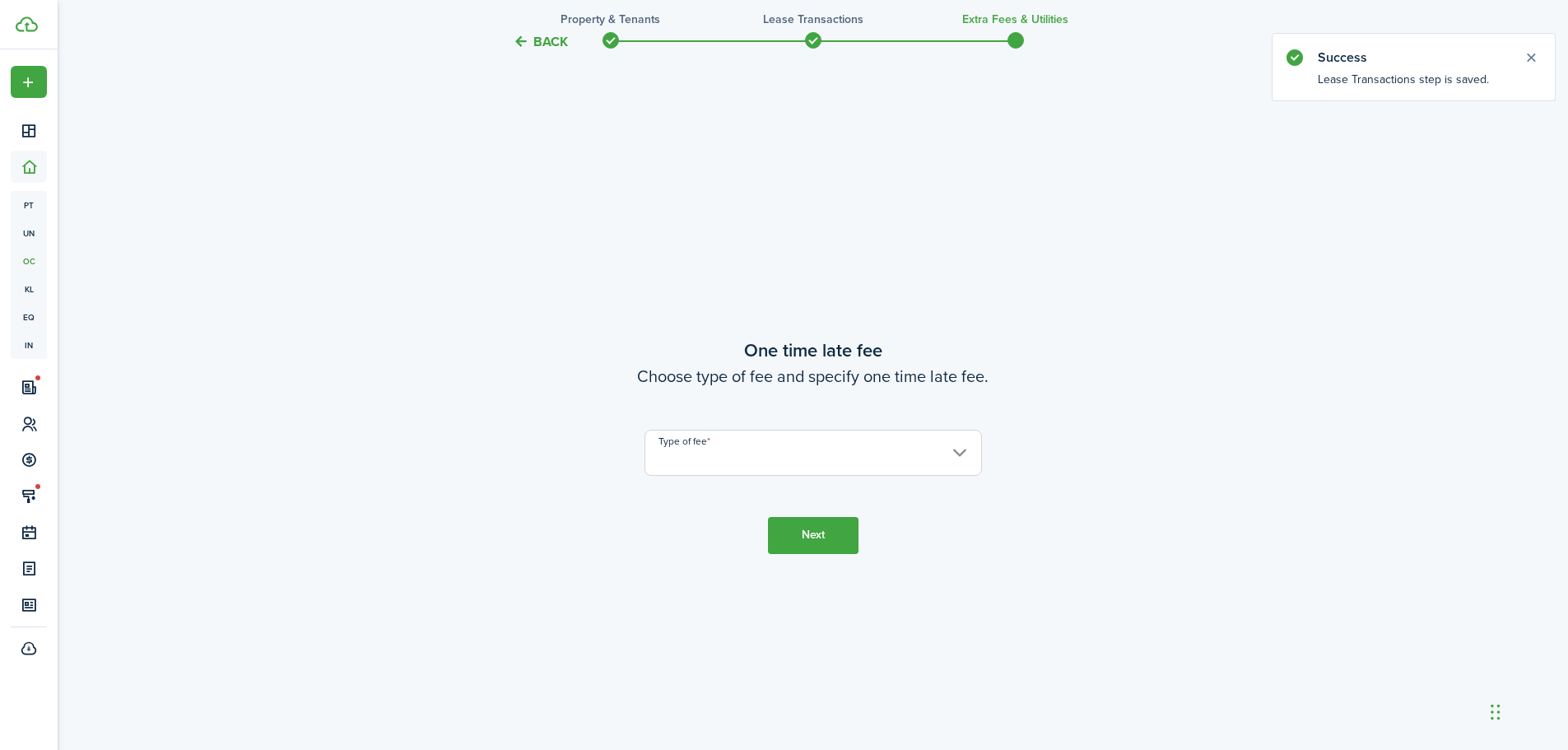
scroll to position [1390, 0]
click at [782, 452] on input "Type of fee" at bounding box center [813, 448] width 338 height 46
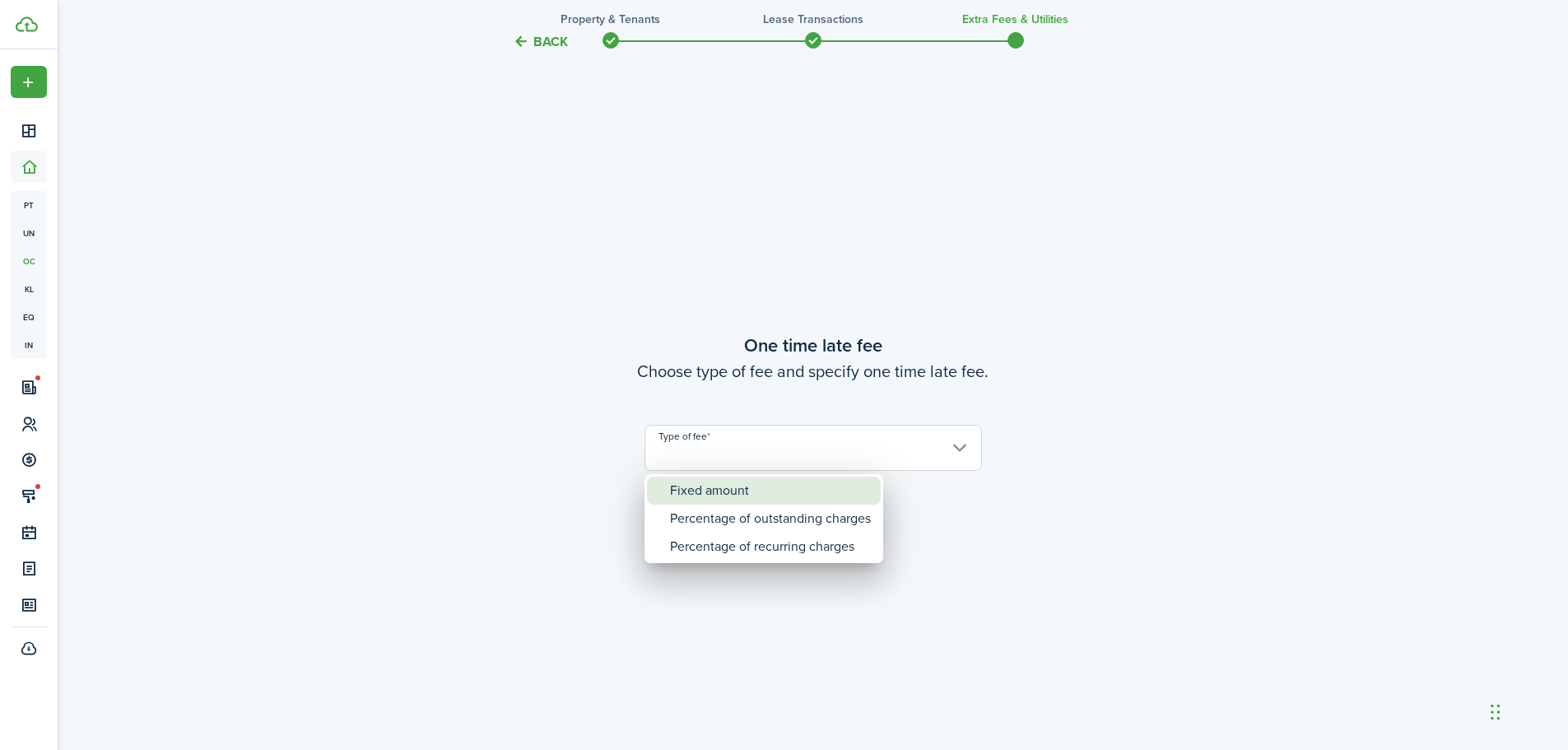
click at [740, 493] on div "Fixed amount" at bounding box center [770, 491] width 201 height 28
type input "Fixed amount"
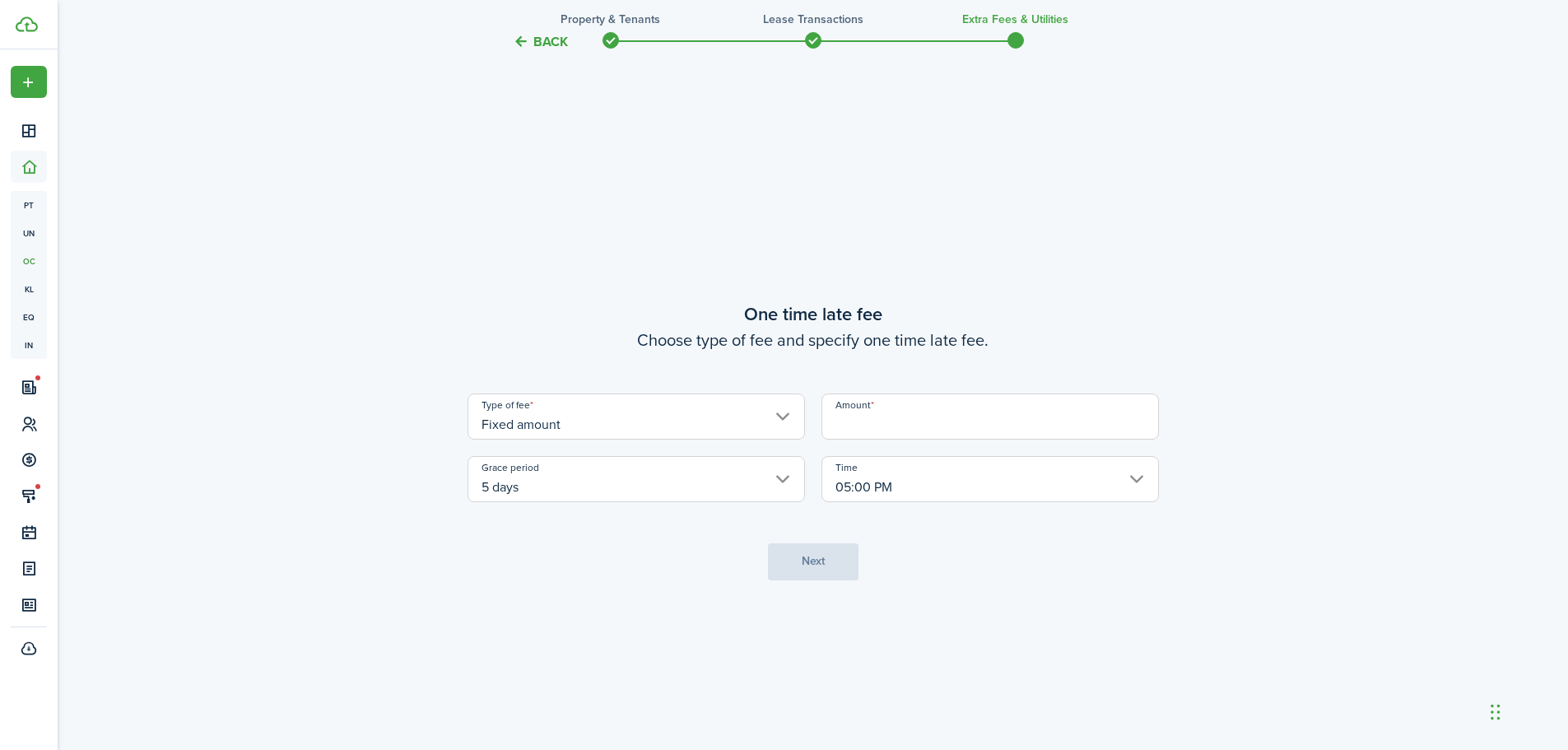
click at [873, 422] on input "Amount" at bounding box center [991, 416] width 338 height 46
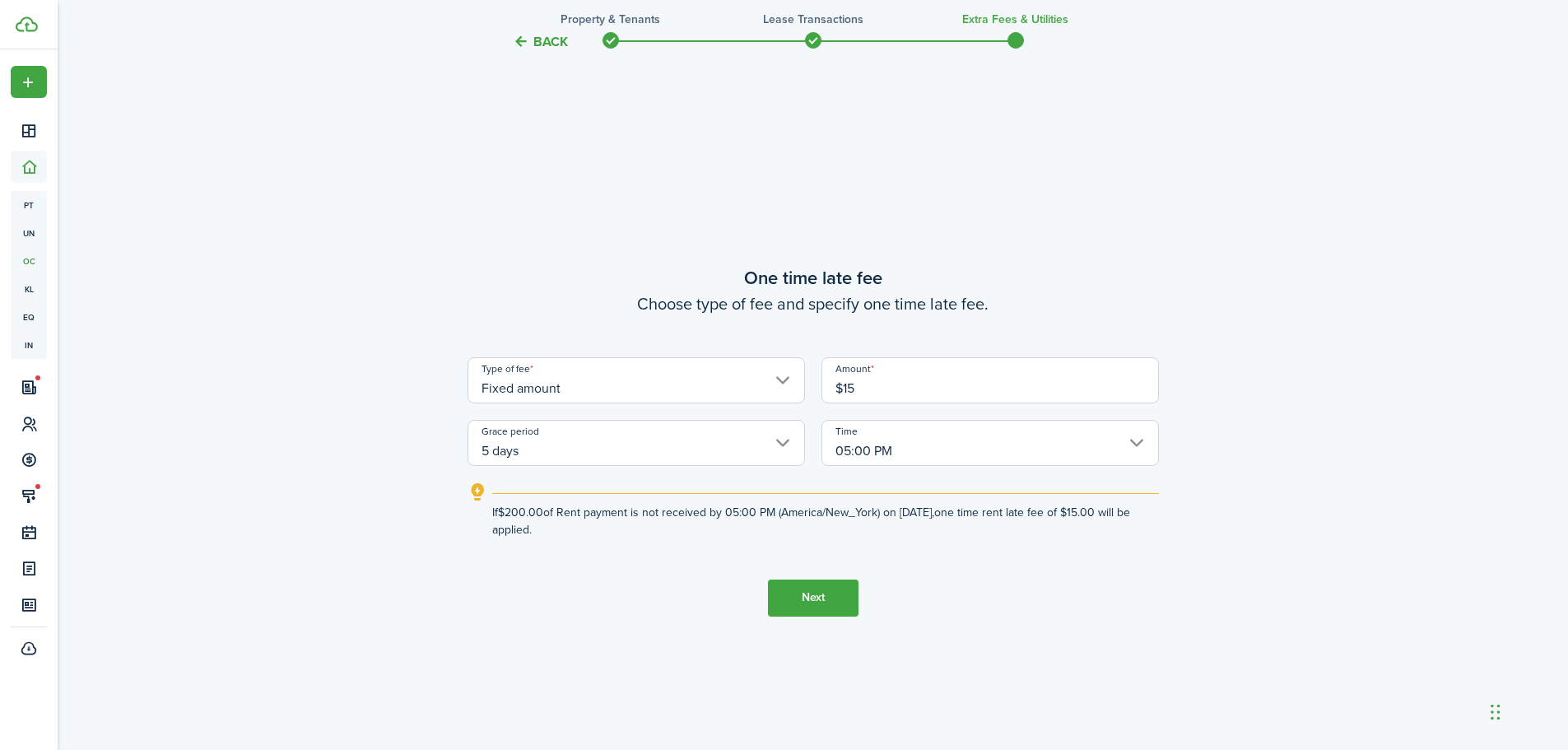
type input "$15.00"
click at [825, 593] on button "Next" at bounding box center [813, 599] width 91 height 37
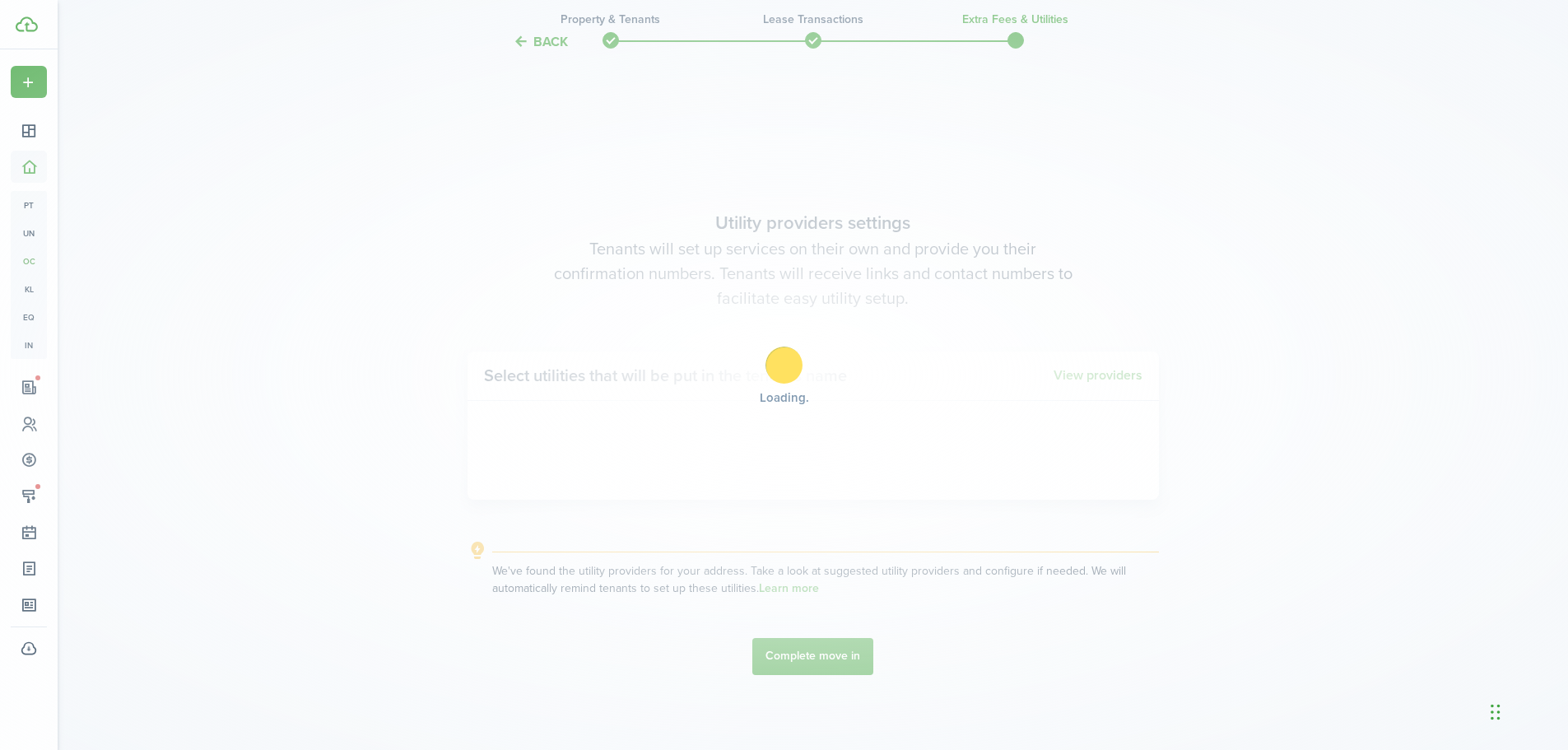
scroll to position [2140, 0]
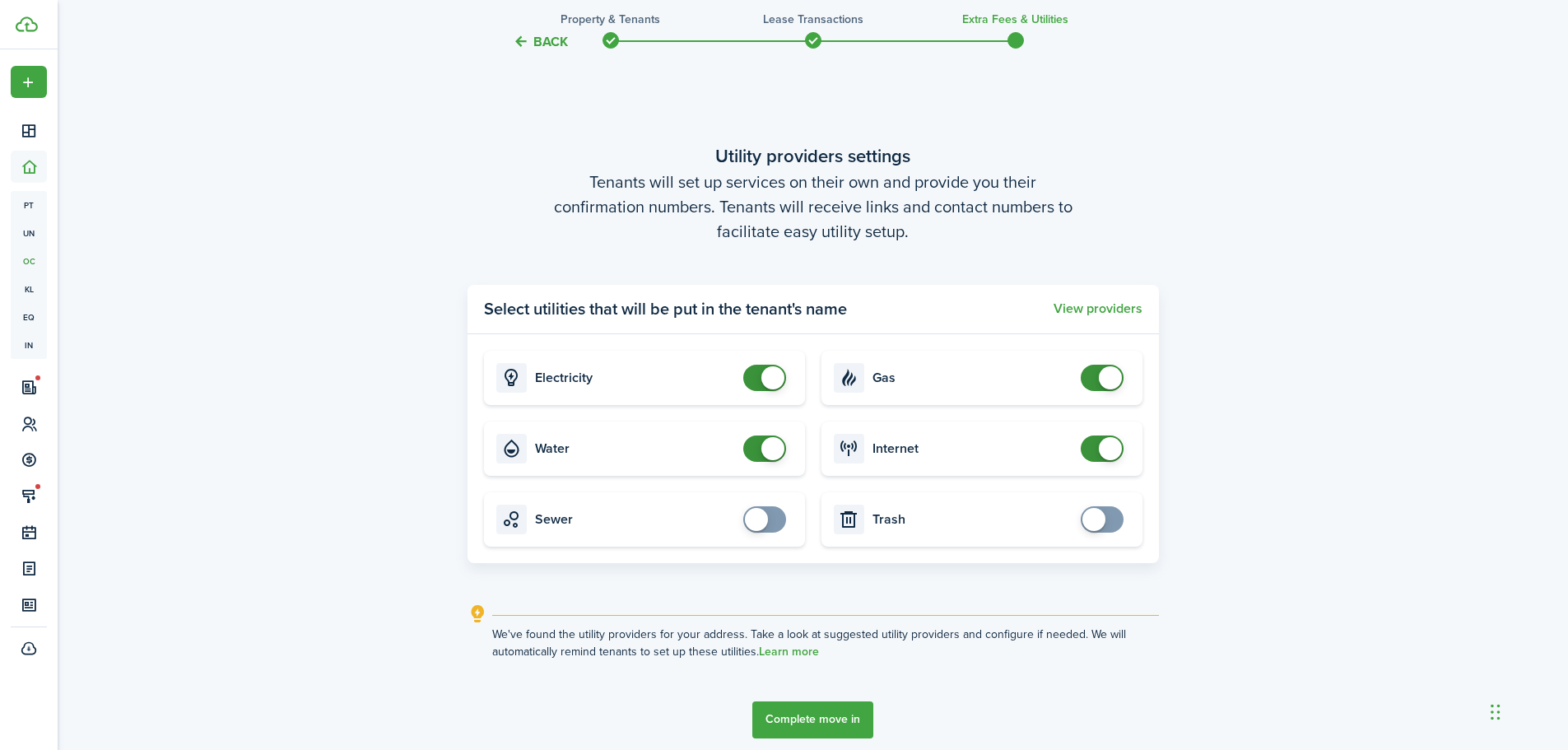
checkbox input "false"
click at [766, 379] on span at bounding box center [773, 378] width 23 height 23
checkbox input "false"
click at [757, 454] on span at bounding box center [765, 449] width 17 height 26
checkbox input "false"
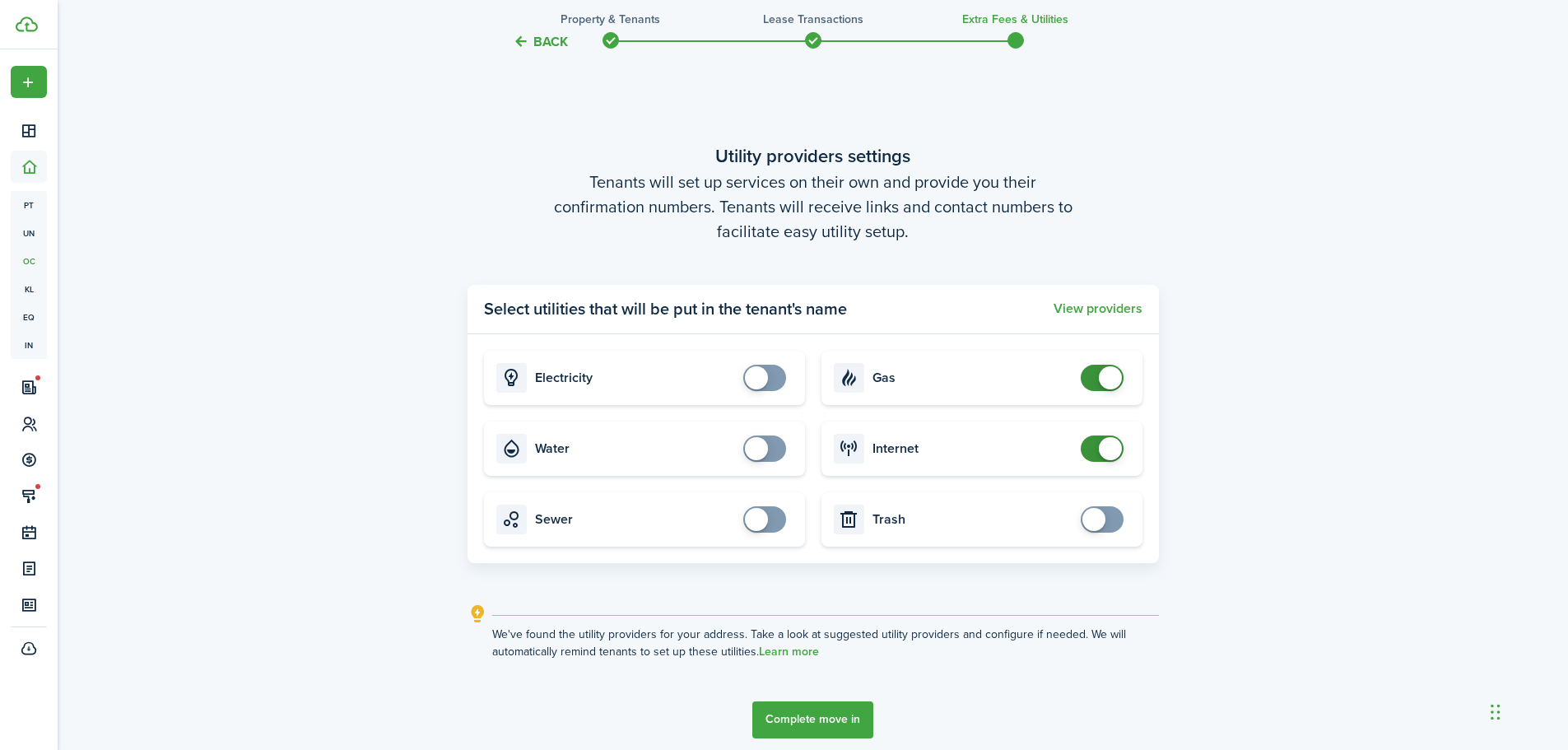
click at [1094, 379] on span at bounding box center [1102, 378] width 17 height 26
checkbox input "false"
click at [1094, 451] on span at bounding box center [1102, 449] width 17 height 26
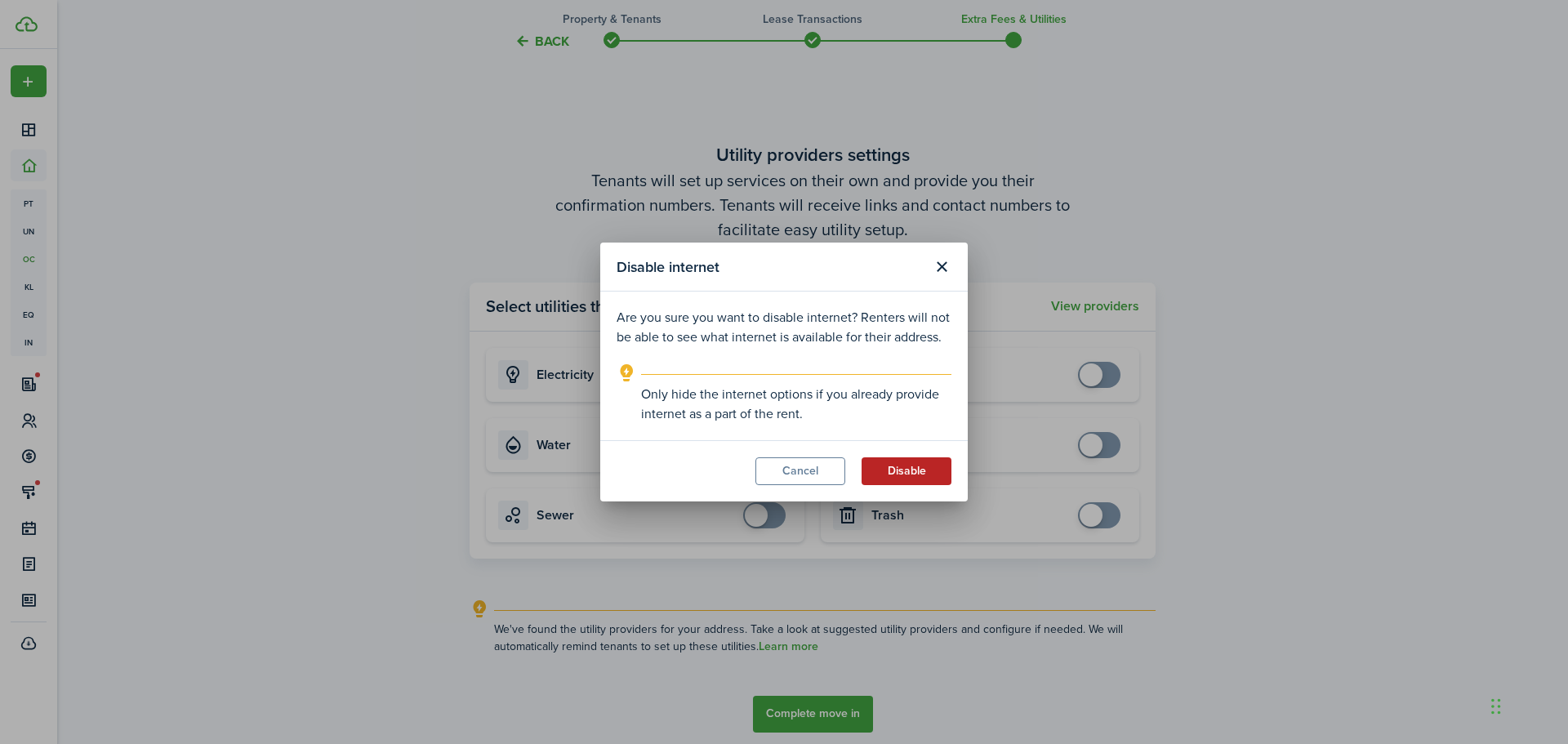
click at [904, 480] on button "Disable" at bounding box center [906, 472] width 90 height 28
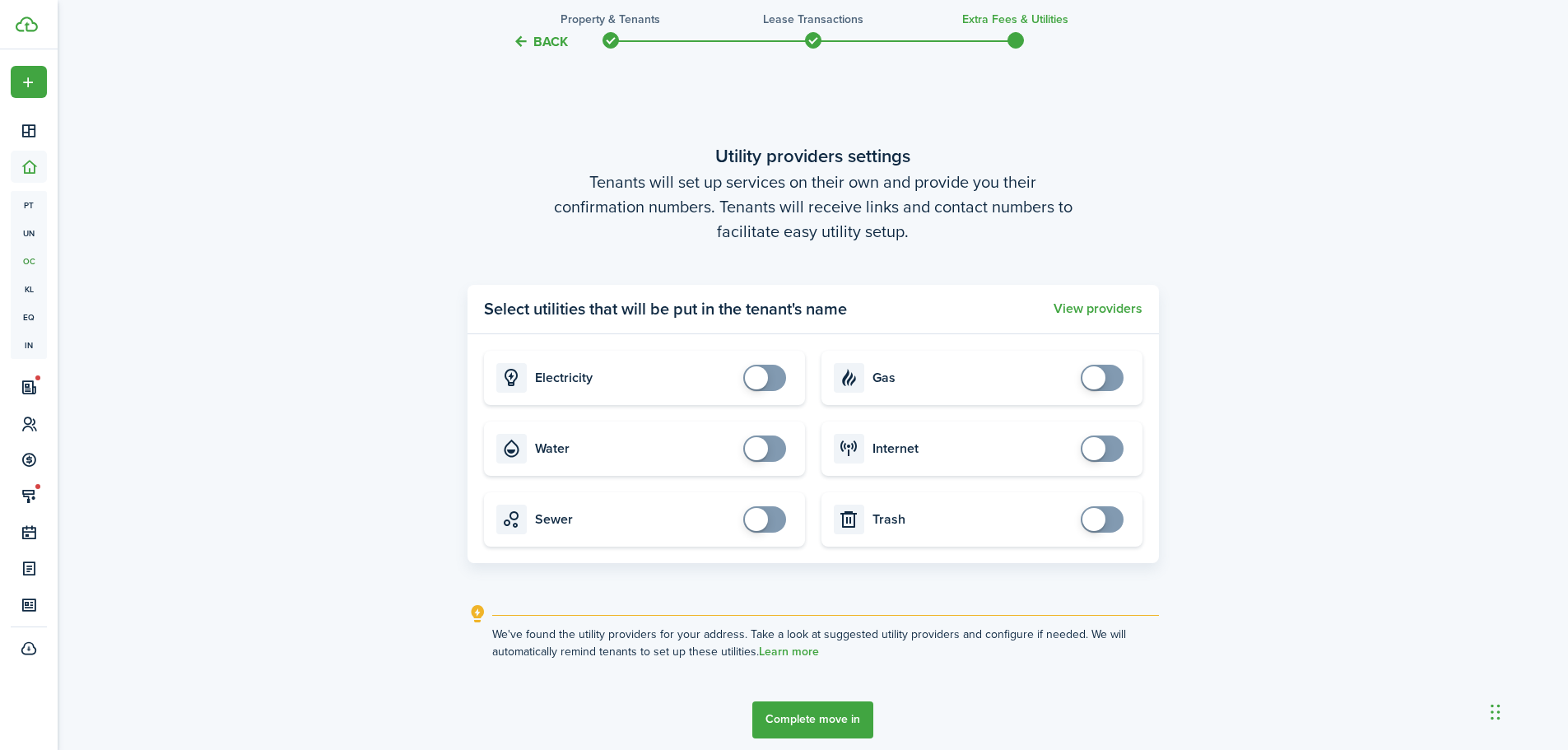
click at [823, 724] on button "Complete move in" at bounding box center [813, 720] width 121 height 37
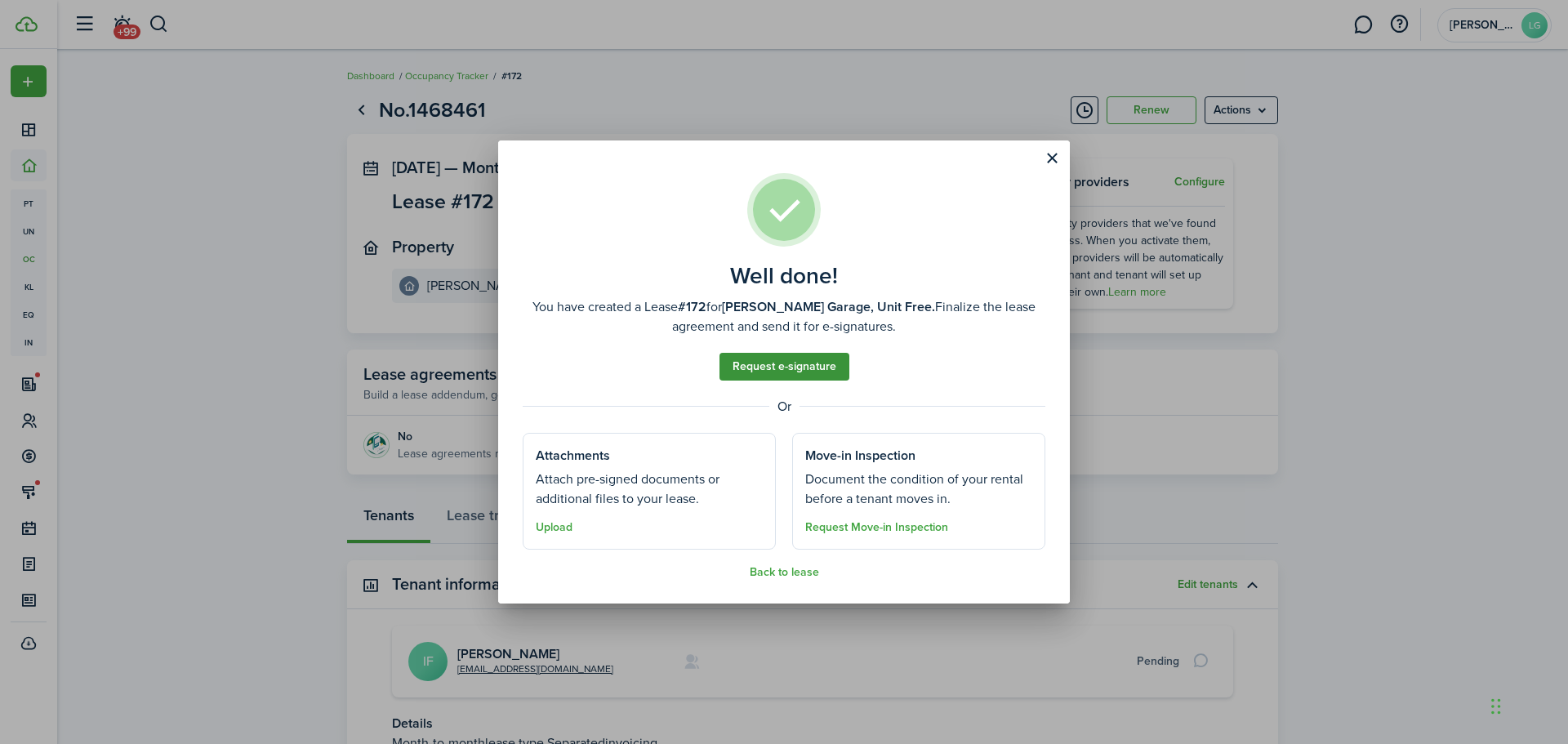
click at [815, 365] on link "Request e-signature" at bounding box center [784, 367] width 130 height 28
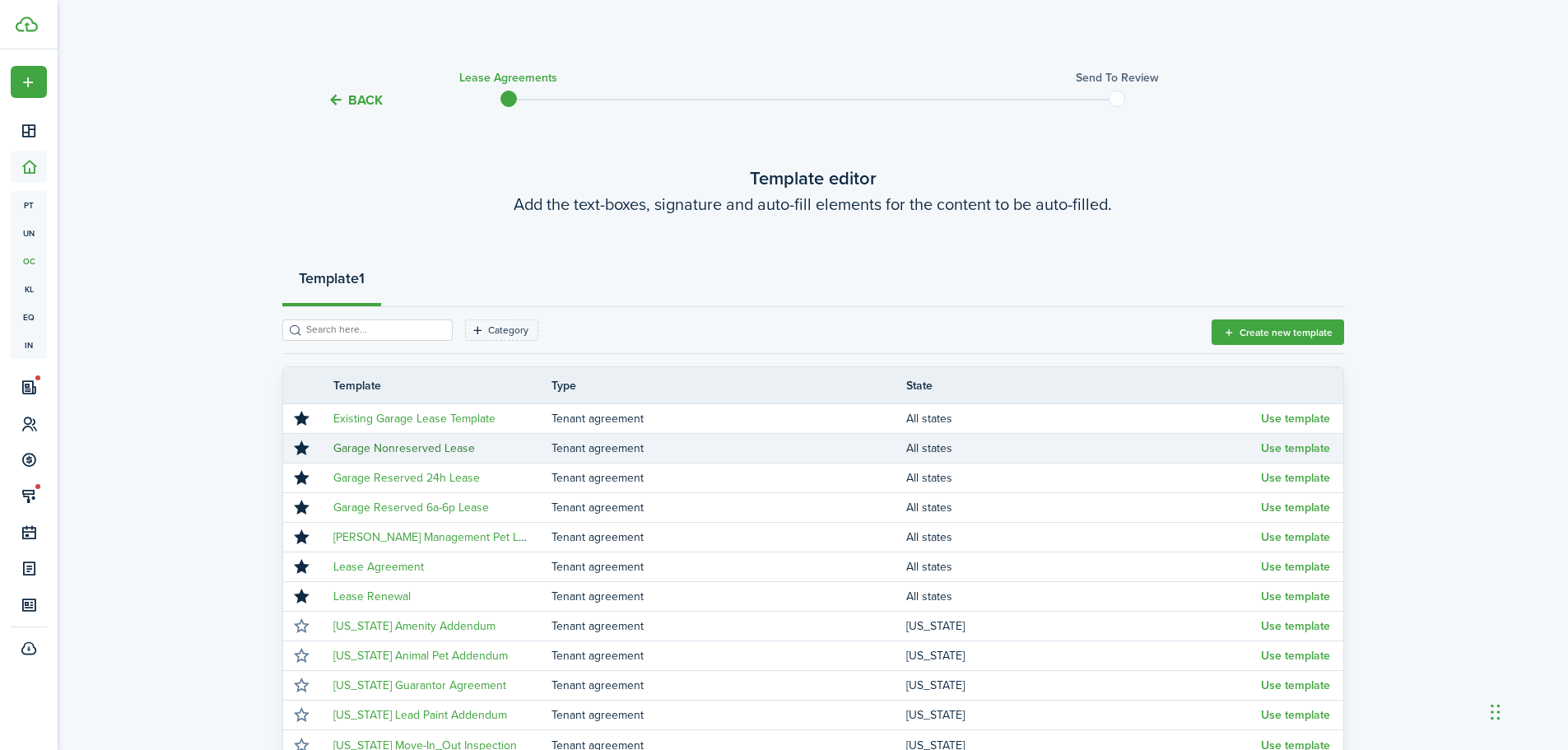
click at [448, 447] on link "Garage Nonreserved Lease" at bounding box center [404, 449] width 142 height 18
